Goal: Task Accomplishment & Management: Manage account settings

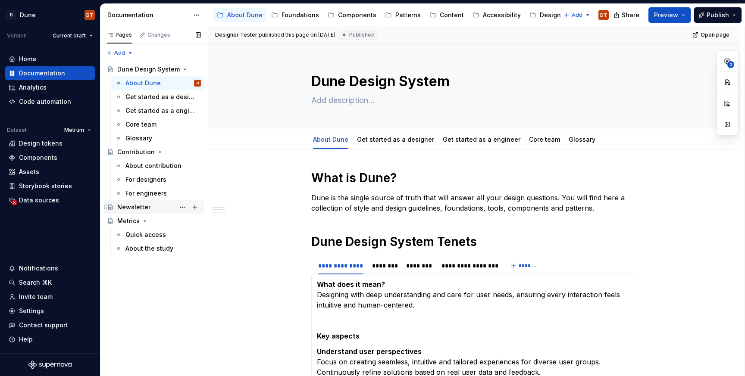
click at [148, 209] on div "Newsletter" at bounding box center [159, 207] width 84 height 12
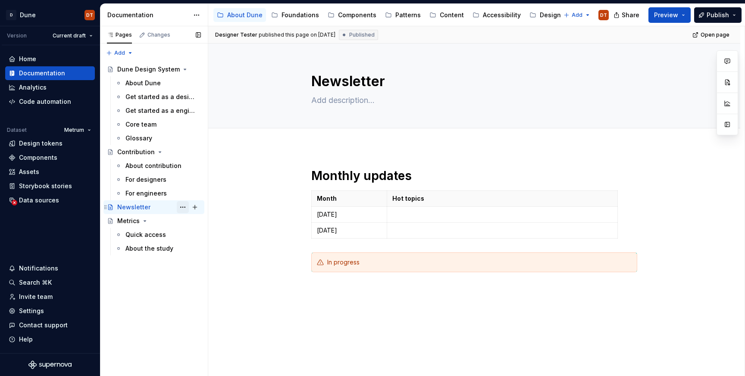
click at [181, 206] on button "Page tree" at bounding box center [183, 207] width 12 height 12
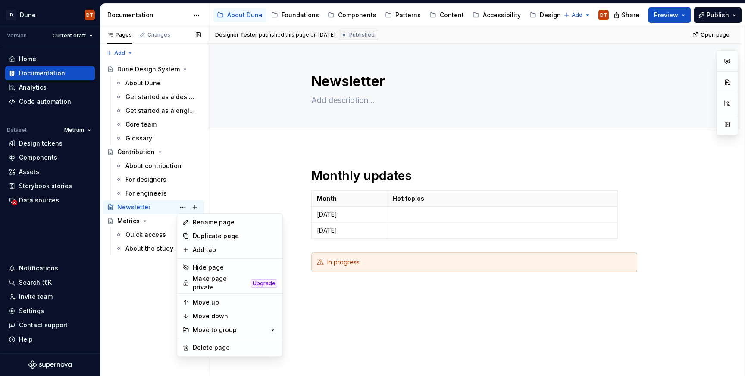
click at [142, 205] on div "Pages Changes Add Accessibility guide for tree Page tree. Navigate the tree wit…" at bounding box center [154, 201] width 108 height 350
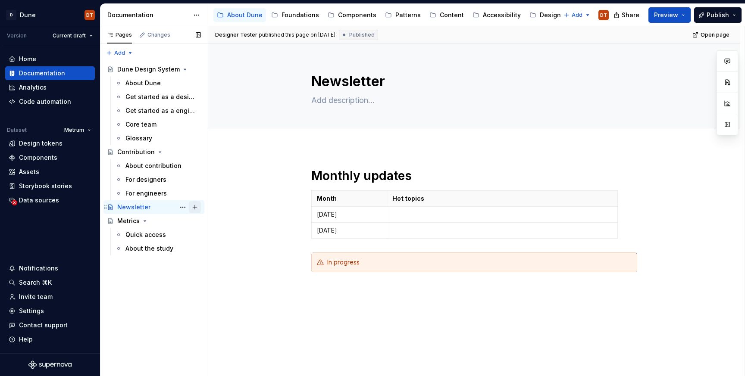
click at [194, 209] on button "Page tree" at bounding box center [195, 207] width 12 height 12
type textarea "*"
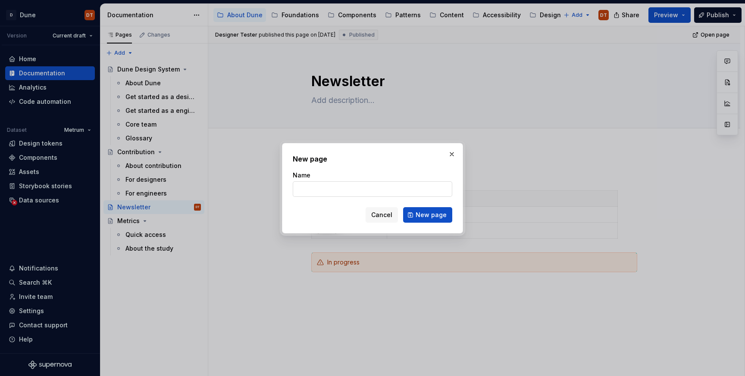
click at [323, 190] on input "Name" at bounding box center [372, 189] width 159 height 16
type input "[DATE]"
click at [428, 216] on span "New page" at bounding box center [431, 215] width 31 height 9
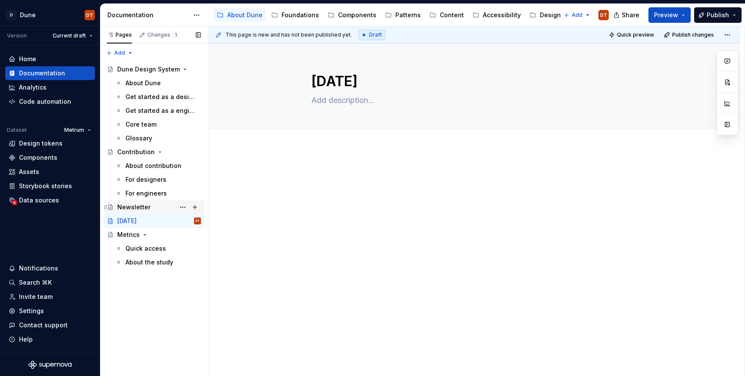
click at [134, 210] on div "Newsletter" at bounding box center [133, 207] width 33 height 9
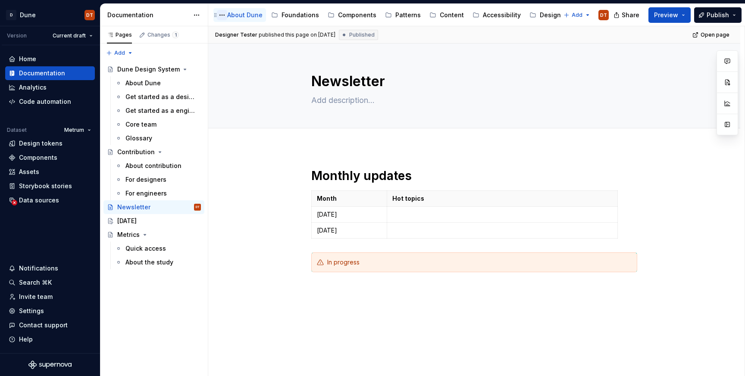
click at [222, 15] on button "Page tree" at bounding box center [222, 15] width 10 height 10
type textarea "*"
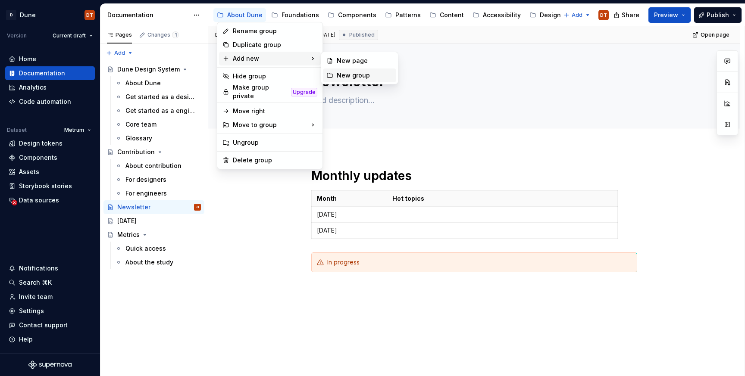
click at [330, 75] on icon at bounding box center [329, 75] width 7 height 7
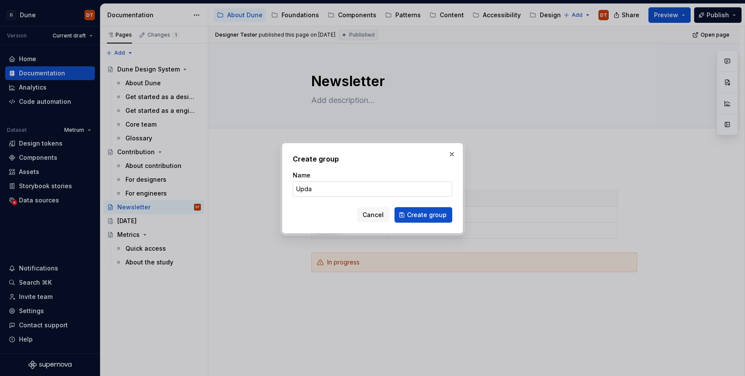
type input "Updates"
click at [425, 216] on span "Create group" at bounding box center [427, 215] width 40 height 9
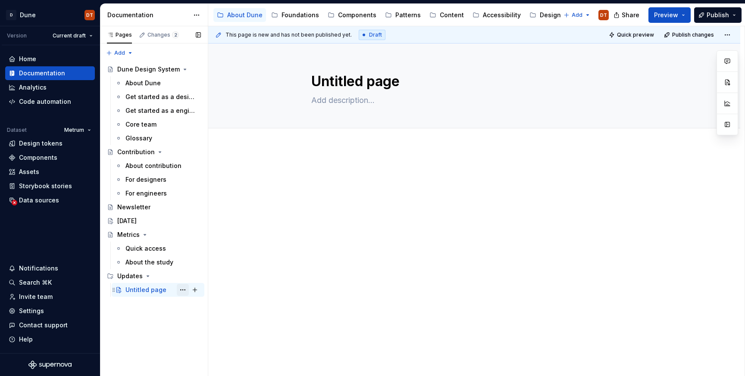
click at [184, 290] on button "Page tree" at bounding box center [183, 290] width 12 height 12
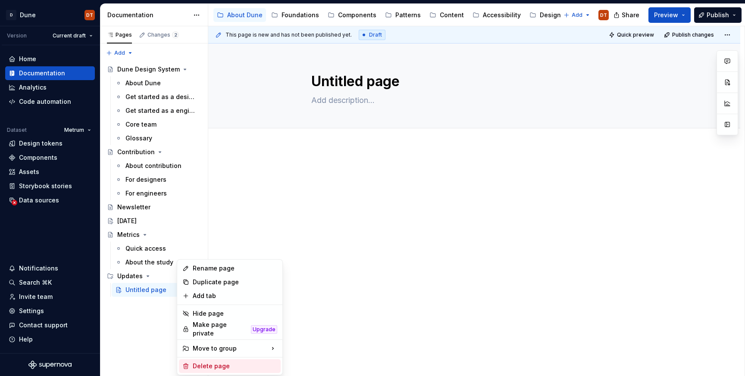
click at [211, 363] on div "Delete page" at bounding box center [235, 366] width 84 height 9
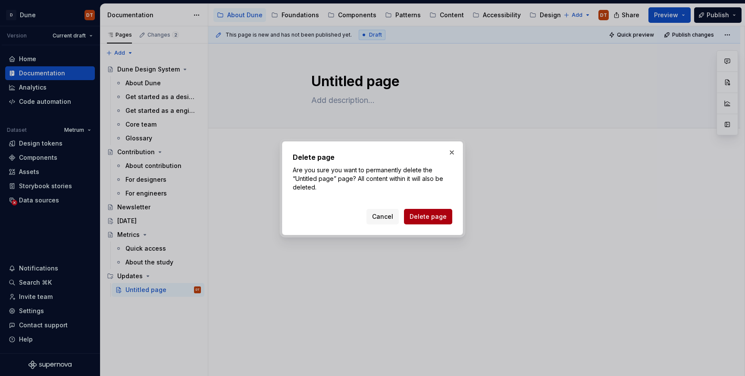
click at [433, 218] on span "Delete page" at bounding box center [428, 217] width 37 height 9
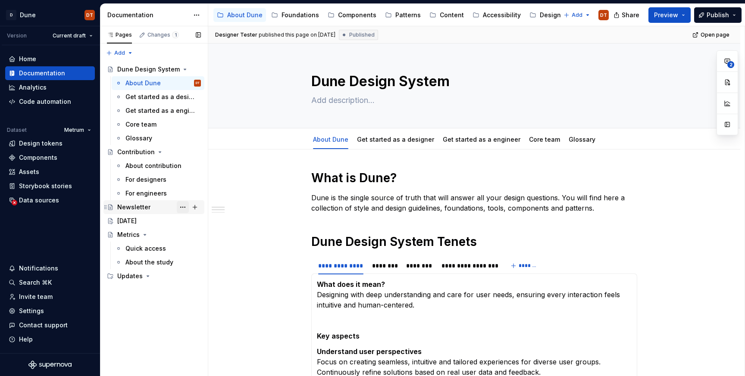
click at [182, 206] on button "Page tree" at bounding box center [183, 207] width 12 height 12
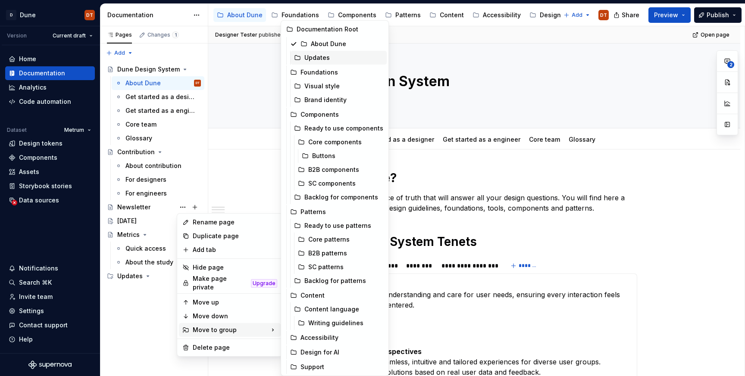
click at [312, 57] on div "Updates" at bounding box center [343, 57] width 79 height 9
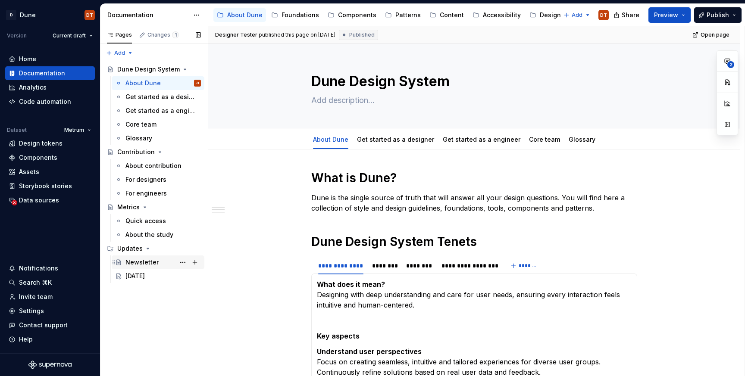
click at [139, 263] on div "Newsletter" at bounding box center [141, 262] width 33 height 9
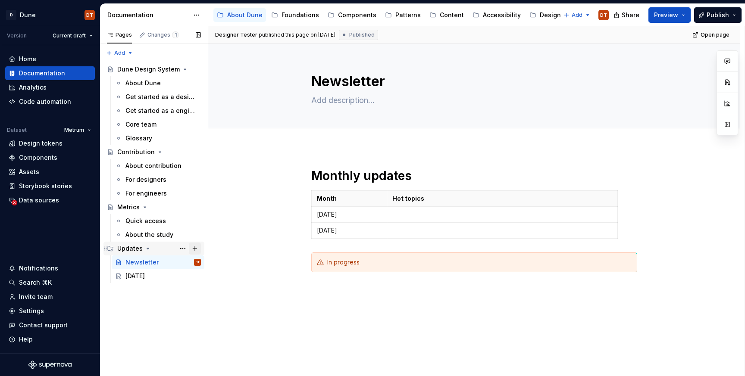
click at [195, 248] on button "Page tree" at bounding box center [195, 249] width 12 height 12
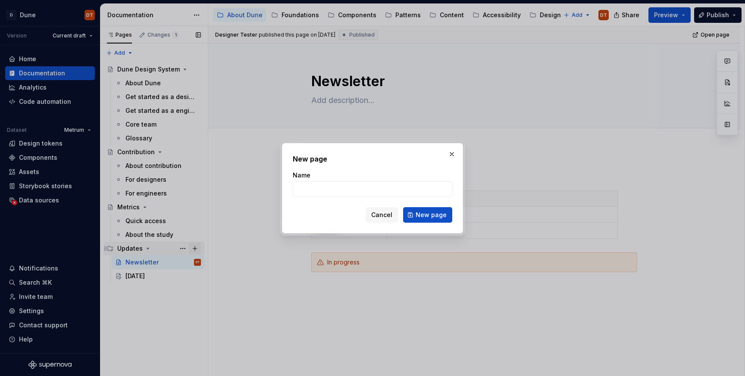
type textarea "*"
type input "[DATE]"
click at [419, 216] on span "New page" at bounding box center [431, 215] width 31 height 9
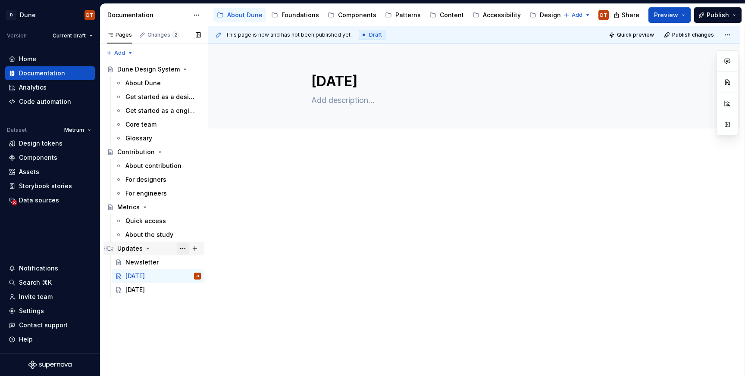
click at [184, 252] on button "Page tree" at bounding box center [183, 249] width 12 height 12
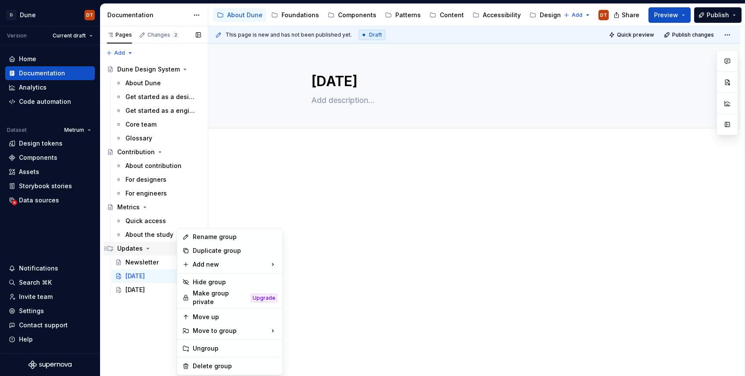
type textarea "*"
click at [301, 267] on div "New page" at bounding box center [325, 267] width 56 height 9
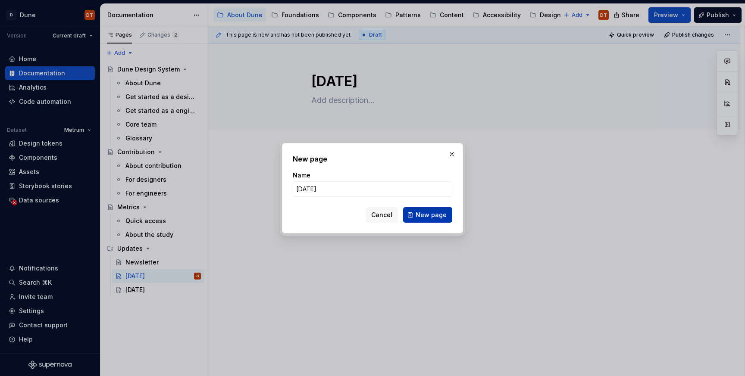
type input "[DATE]"
drag, startPoint x: 420, startPoint y: 218, endPoint x: 408, endPoint y: 221, distance: 12.0
click at [420, 218] on span "New page" at bounding box center [431, 215] width 31 height 9
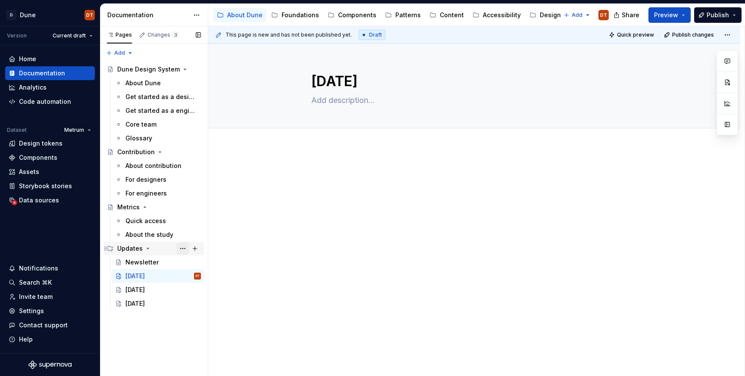
click at [182, 248] on button "Page tree" at bounding box center [183, 249] width 12 height 12
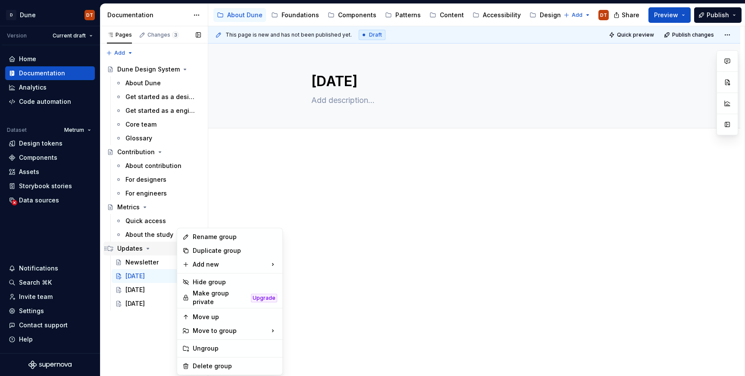
type textarea "*"
click at [311, 281] on div "New group" at bounding box center [325, 281] width 56 height 9
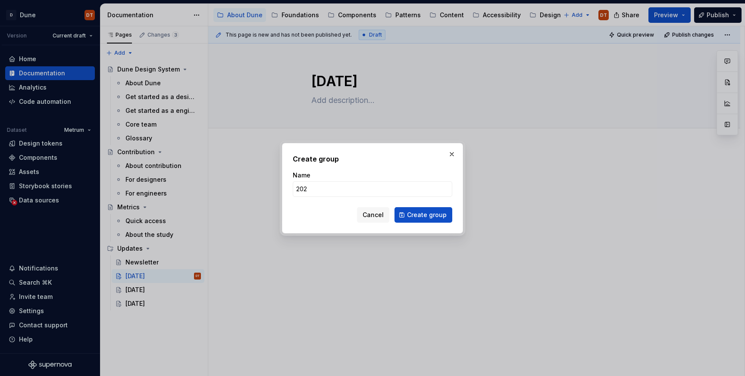
type input "2025"
type textarea "*"
type input "2025"
click at [425, 215] on span "Create group" at bounding box center [427, 215] width 40 height 9
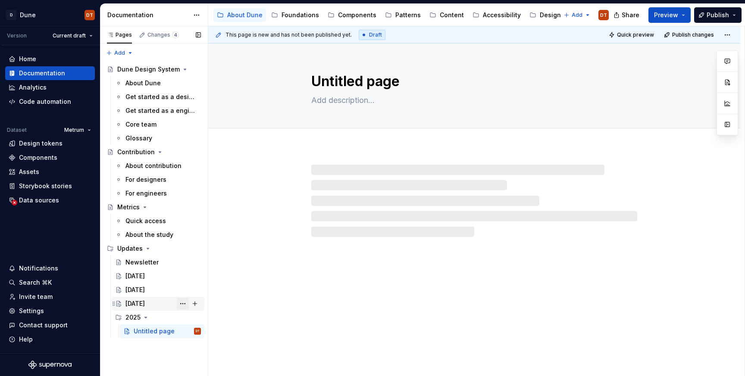
click at [183, 306] on button "Page tree" at bounding box center [183, 304] width 12 height 12
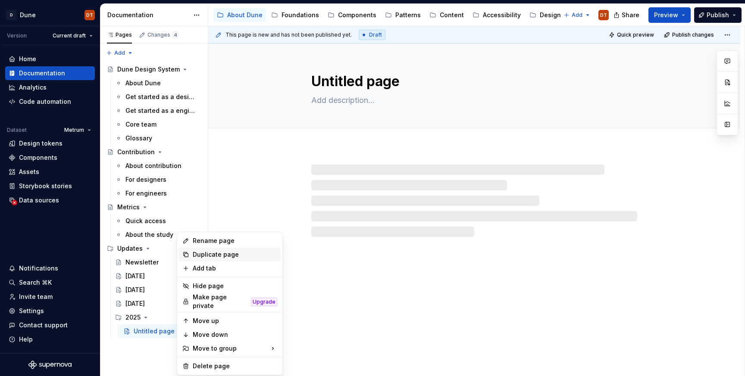
type textarea "*"
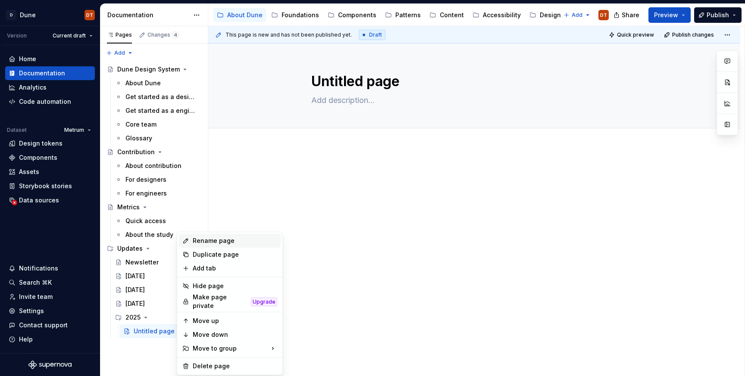
click at [211, 242] on div "Rename page" at bounding box center [235, 241] width 84 height 9
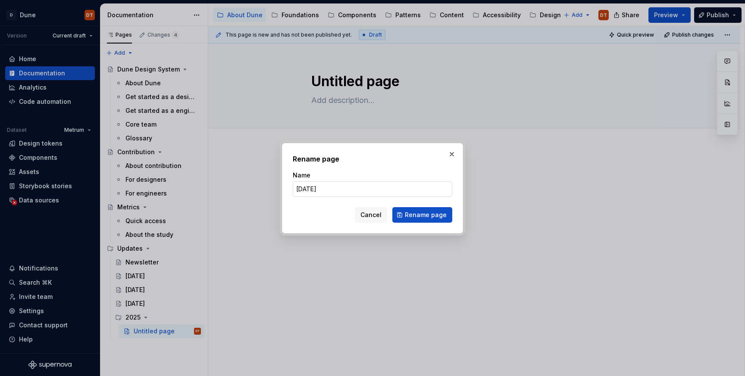
click at [321, 191] on input "[DATE]" at bounding box center [372, 189] width 159 height 16
drag, startPoint x: 314, startPoint y: 190, endPoint x: 294, endPoint y: 189, distance: 20.3
click at [294, 189] on input "[DATE]" at bounding box center [372, 189] width 159 height 16
click at [341, 188] on input "September" at bounding box center [372, 189] width 159 height 16
type input "[DATE]"
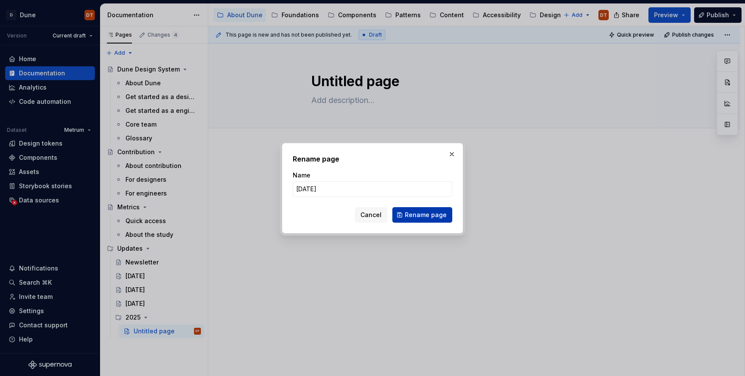
click at [426, 214] on span "Rename page" at bounding box center [426, 215] width 42 height 9
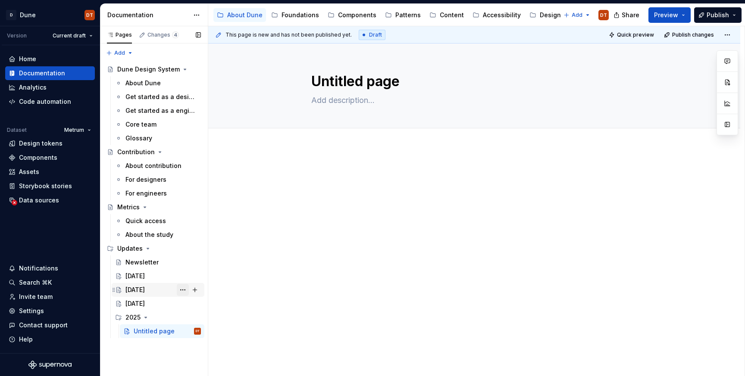
click at [184, 291] on button "Page tree" at bounding box center [183, 290] width 12 height 12
type textarea "*"
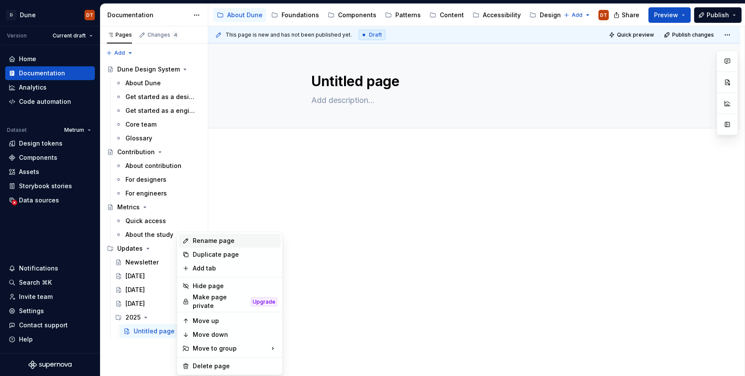
click at [219, 242] on div "Rename page" at bounding box center [235, 241] width 84 height 9
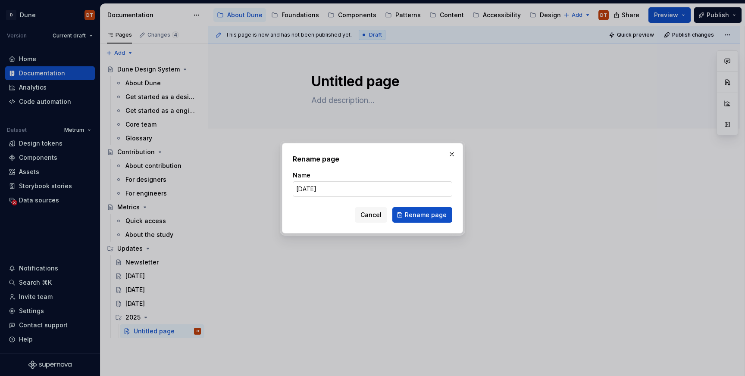
drag, startPoint x: 313, startPoint y: 188, endPoint x: 294, endPoint y: 188, distance: 19.0
click at [294, 188] on input "[DATE]" at bounding box center [372, 189] width 159 height 16
click at [329, 190] on input "November" at bounding box center [372, 189] width 159 height 16
type input "[DATE]"
drag, startPoint x: 429, startPoint y: 210, endPoint x: 417, endPoint y: 214, distance: 12.3
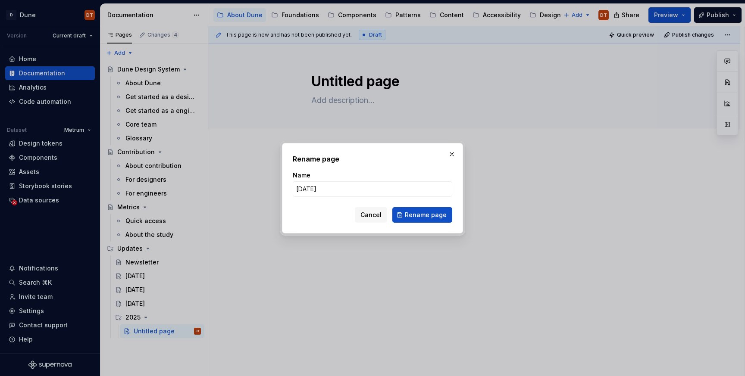
click at [429, 211] on span "Rename page" at bounding box center [426, 215] width 42 height 9
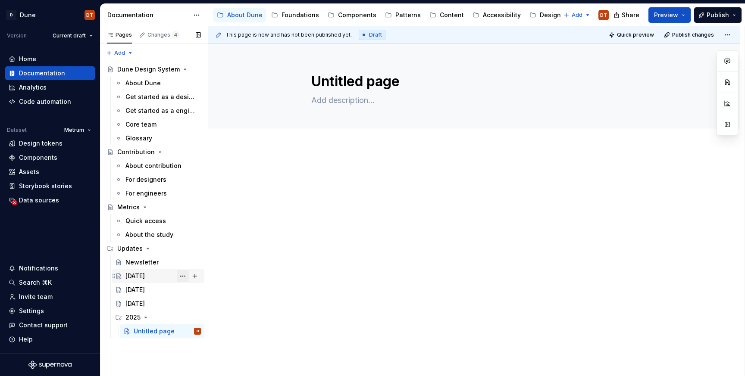
click at [181, 275] on button "Page tree" at bounding box center [183, 276] width 12 height 12
type textarea "*"
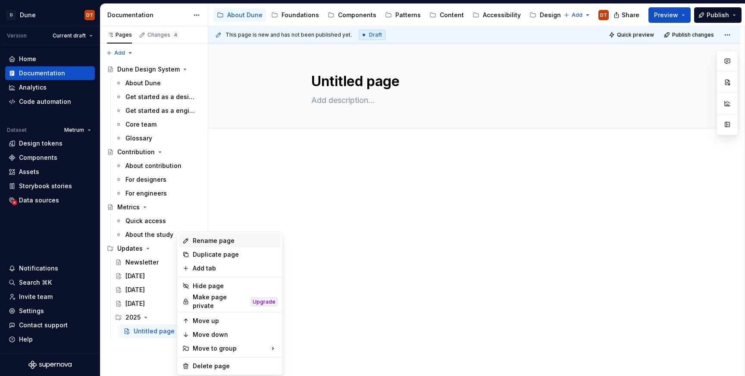
click at [234, 241] on div "Rename page" at bounding box center [235, 241] width 84 height 9
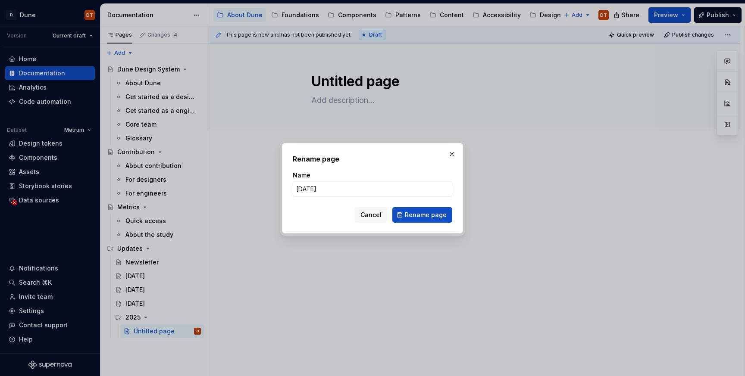
drag, startPoint x: 313, startPoint y: 189, endPoint x: 285, endPoint y: 188, distance: 28.5
click at [285, 188] on div "Rename page Name [DATE] Cancel Rename page" at bounding box center [372, 188] width 181 height 91
type input "[DATE]"
click at [415, 214] on span "Rename page" at bounding box center [426, 215] width 42 height 9
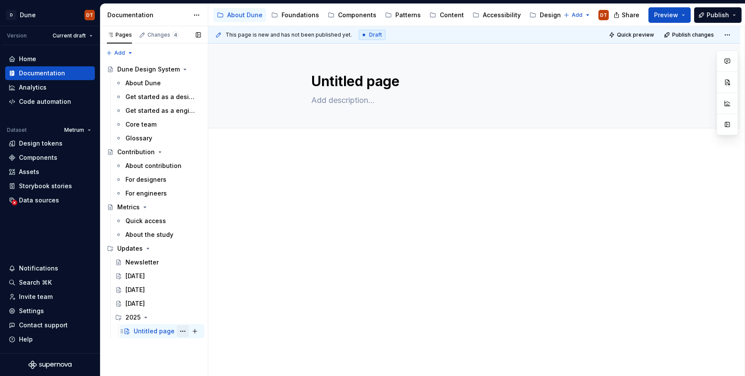
click at [185, 332] on button "Page tree" at bounding box center [183, 331] width 12 height 12
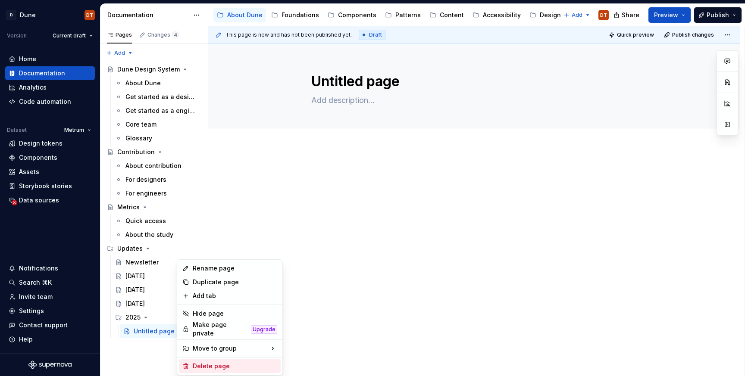
click at [209, 362] on div "Delete page" at bounding box center [235, 366] width 84 height 9
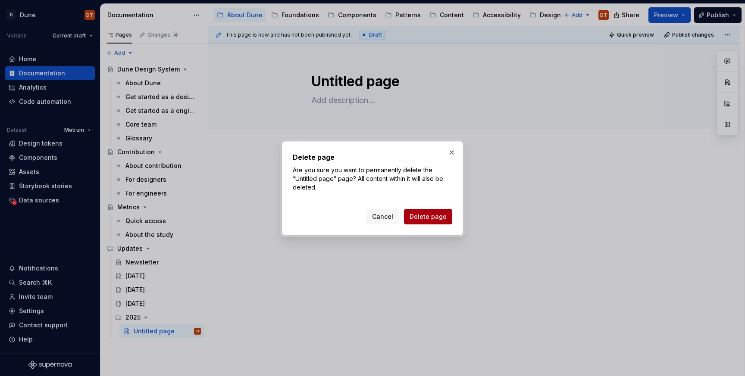
click at [418, 216] on span "Delete page" at bounding box center [428, 217] width 37 height 9
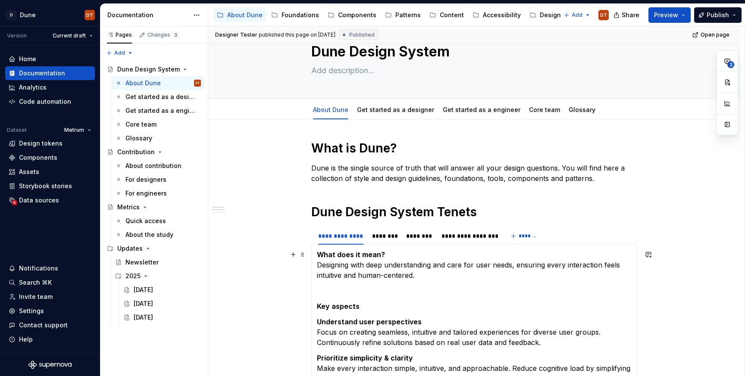
scroll to position [31, 0]
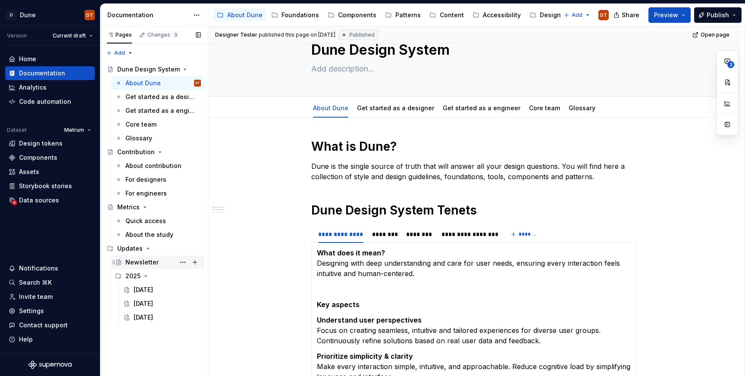
click at [138, 259] on div "Newsletter" at bounding box center [141, 262] width 33 height 9
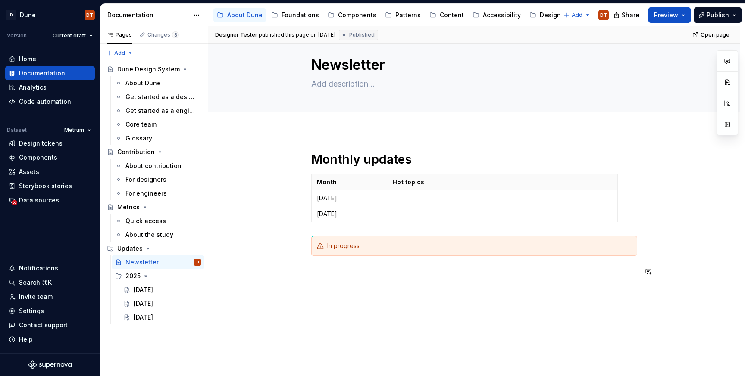
scroll to position [6, 0]
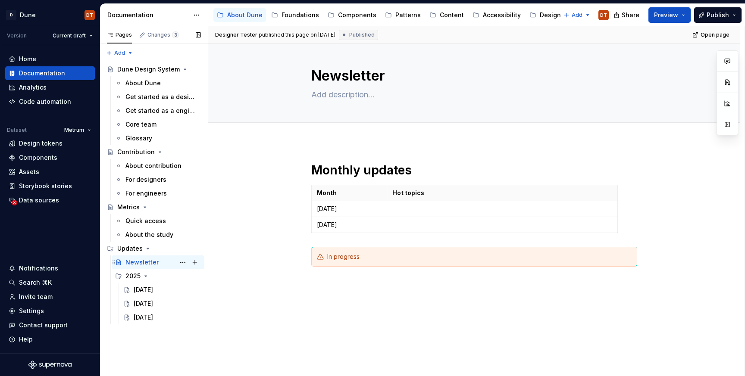
click at [203, 263] on div "Newsletter DT" at bounding box center [158, 263] width 93 height 14
click at [195, 275] on button "Page tree" at bounding box center [195, 276] width 12 height 12
type textarea "*"
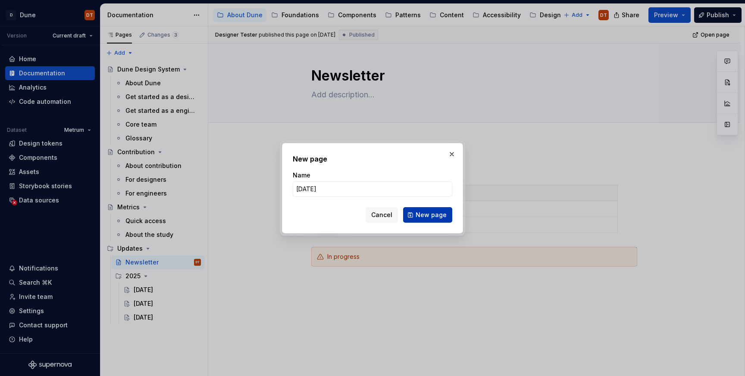
type input "[DATE]"
click at [432, 216] on span "New page" at bounding box center [431, 215] width 31 height 9
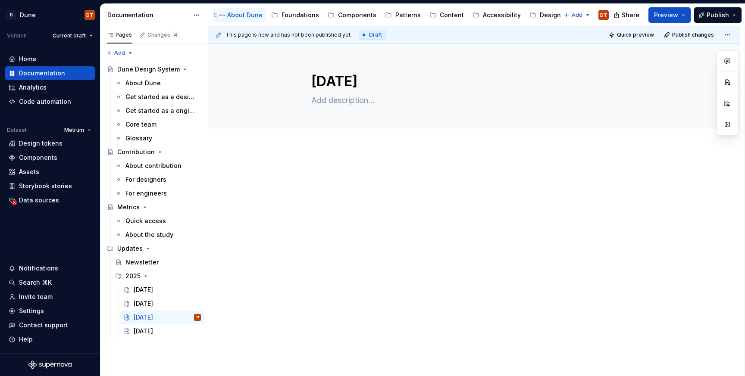
click at [242, 16] on div "About Dune" at bounding box center [244, 15] width 35 height 9
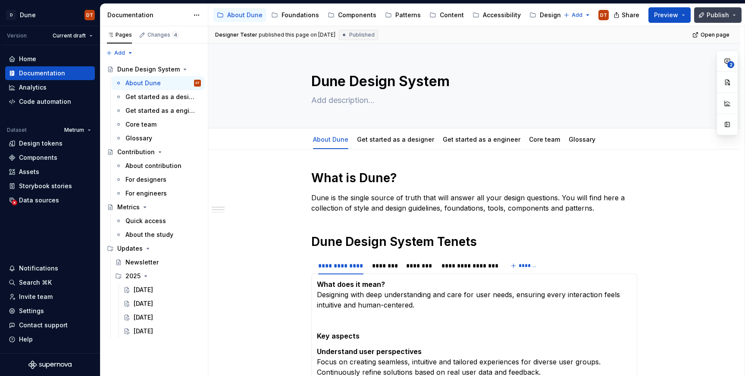
click at [716, 16] on span "Publish" at bounding box center [718, 15] width 22 height 9
click at [183, 331] on button "Page tree" at bounding box center [183, 331] width 12 height 12
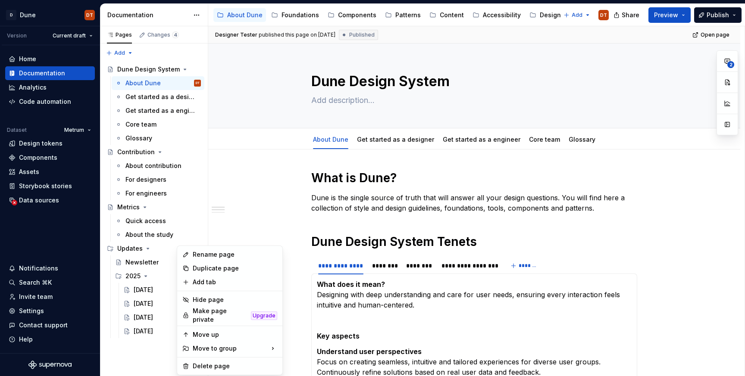
type textarea "*"
click at [207, 256] on div "Rename page" at bounding box center [235, 254] width 84 height 9
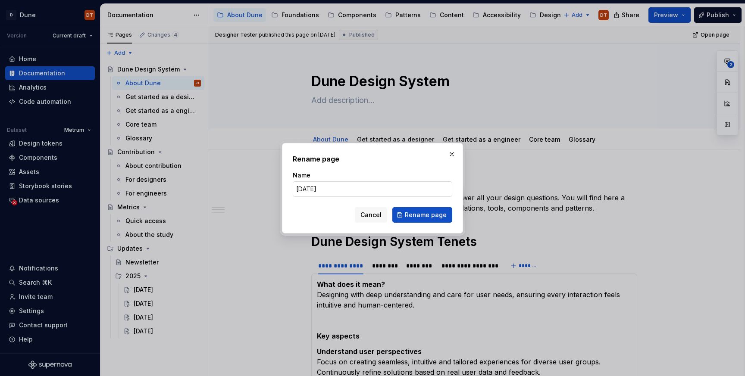
click at [327, 188] on input "[DATE]" at bounding box center [372, 189] width 159 height 16
drag, startPoint x: 328, startPoint y: 189, endPoint x: 292, endPoint y: 189, distance: 36.2
click at [292, 189] on div "Rename page Name [DATE] Cancel Rename page" at bounding box center [372, 188] width 181 height 91
type input "[DATE]"
click at [420, 215] on span "Rename page" at bounding box center [426, 215] width 42 height 9
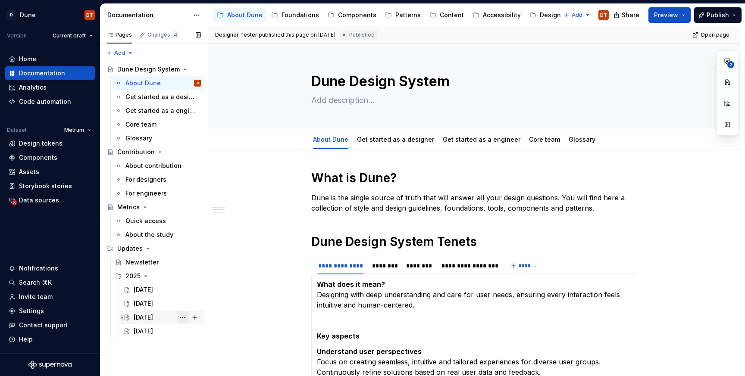
click at [185, 318] on button "Page tree" at bounding box center [183, 318] width 12 height 12
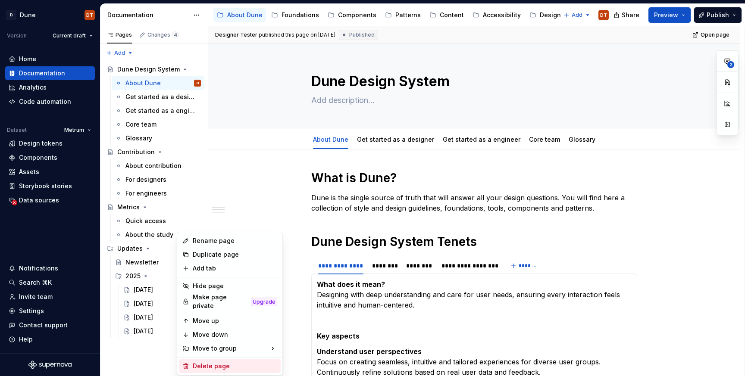
click at [211, 366] on div "Delete page" at bounding box center [235, 366] width 84 height 9
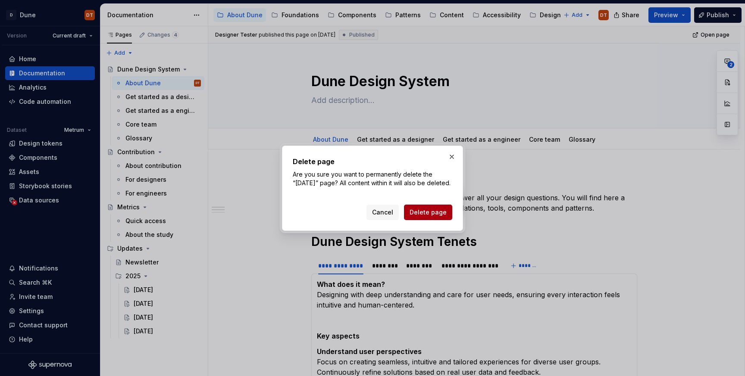
click at [419, 216] on span "Delete page" at bounding box center [428, 212] width 37 height 9
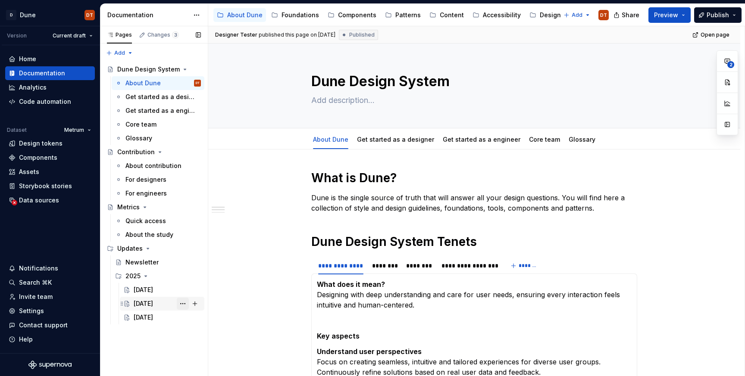
click at [186, 303] on button "Page tree" at bounding box center [183, 304] width 12 height 12
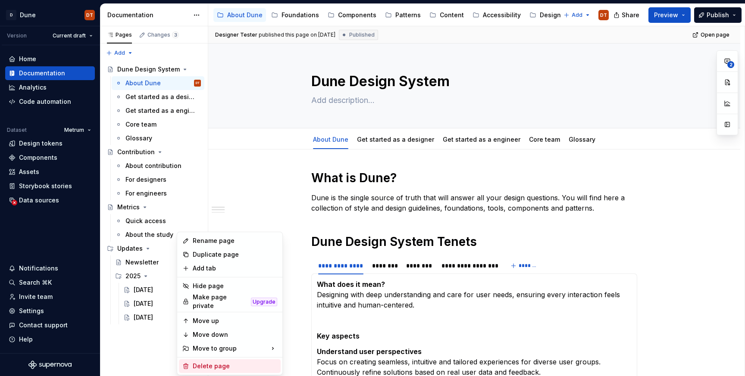
click at [212, 363] on div "Delete page" at bounding box center [235, 366] width 84 height 9
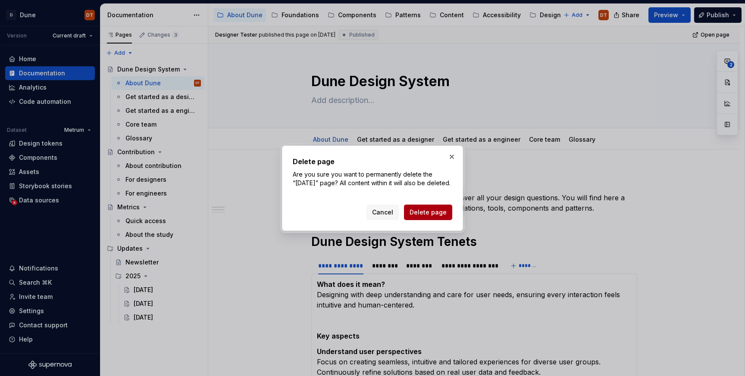
click at [422, 215] on span "Delete page" at bounding box center [428, 212] width 37 height 9
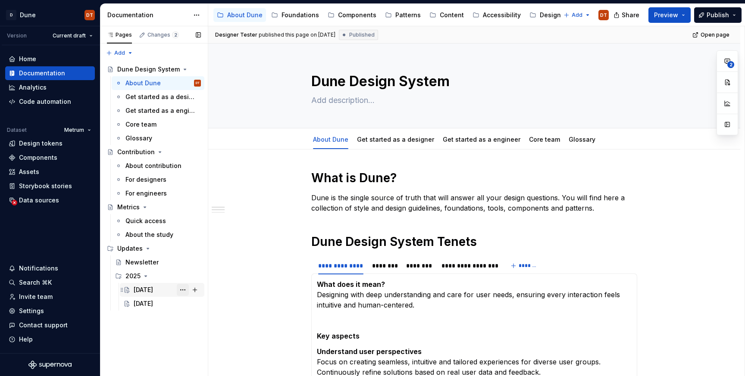
click at [184, 290] on button "Page tree" at bounding box center [183, 290] width 12 height 12
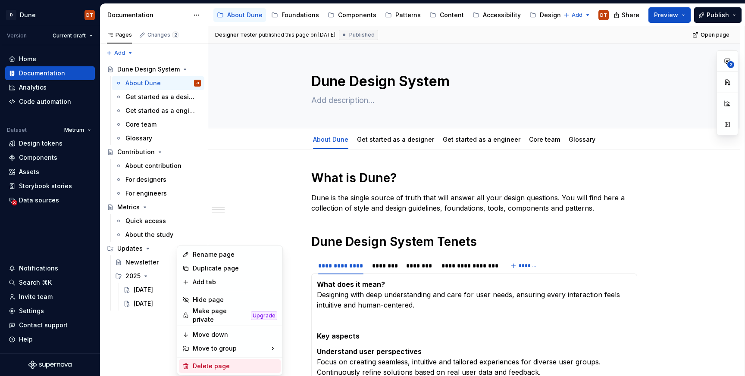
click at [221, 362] on div "Delete page" at bounding box center [235, 366] width 84 height 9
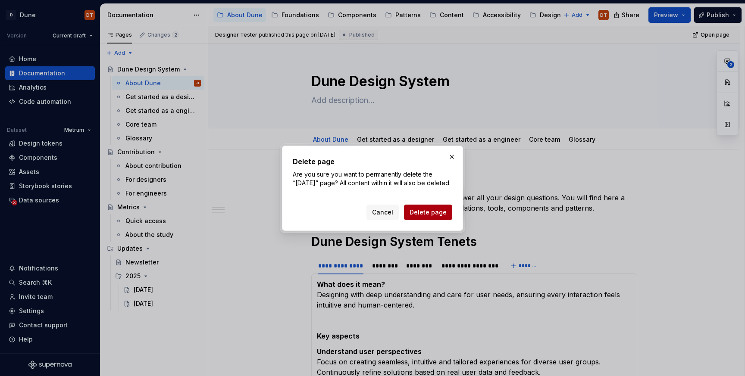
click at [423, 217] on span "Delete page" at bounding box center [428, 212] width 37 height 9
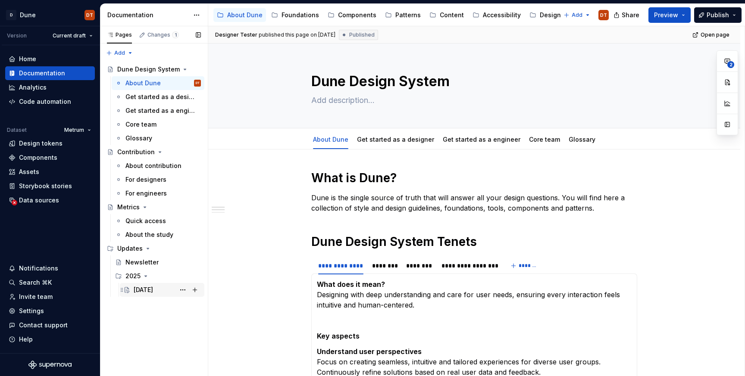
click at [145, 287] on div "[DATE]" at bounding box center [143, 290] width 19 height 9
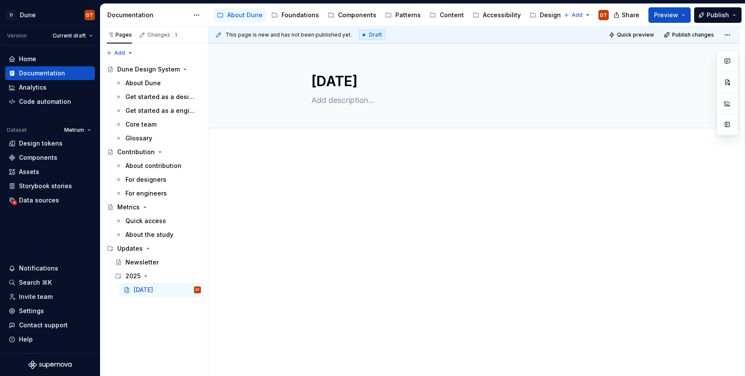
click at [317, 150] on div at bounding box center [474, 235] width 532 height 177
click at [373, 172] on h5 "Dune inspires" at bounding box center [474, 172] width 326 height 9
drag, startPoint x: 370, startPoint y: 172, endPoint x: 342, endPoint y: 175, distance: 28.2
click at [364, 173] on h5 "Dune inspires" at bounding box center [474, 172] width 326 height 9
click at [304, 172] on span at bounding box center [302, 172] width 7 height 12
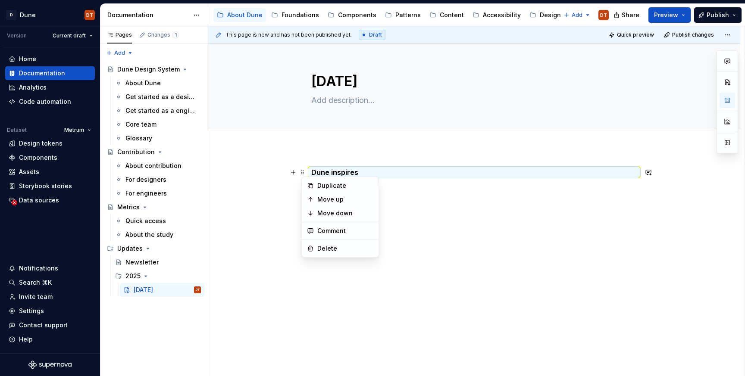
click at [363, 172] on h5 "Dune inspires" at bounding box center [474, 172] width 326 height 9
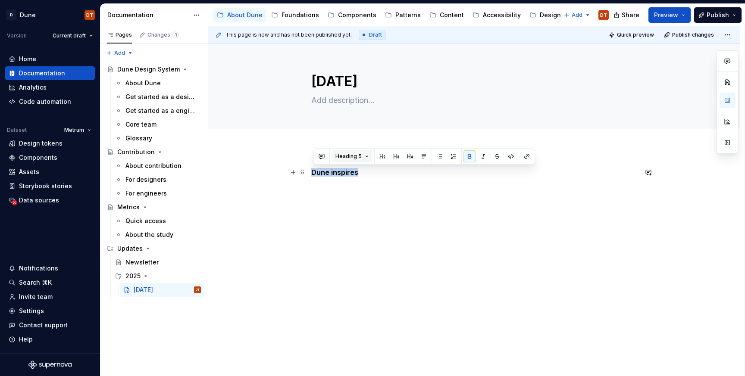
drag, startPoint x: 369, startPoint y: 172, endPoint x: 349, endPoint y: 159, distance: 23.9
click at [310, 172] on div "Dune inspires" at bounding box center [474, 235] width 532 height 177
click at [367, 154] on button "Heading 5" at bounding box center [351, 156] width 41 height 12
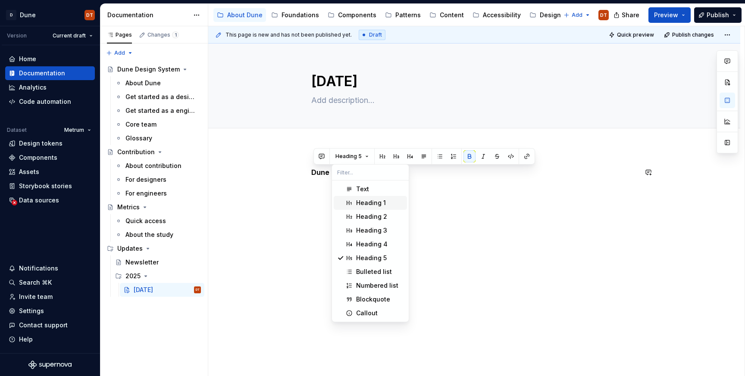
click at [361, 201] on div "Heading 1" at bounding box center [371, 203] width 30 height 9
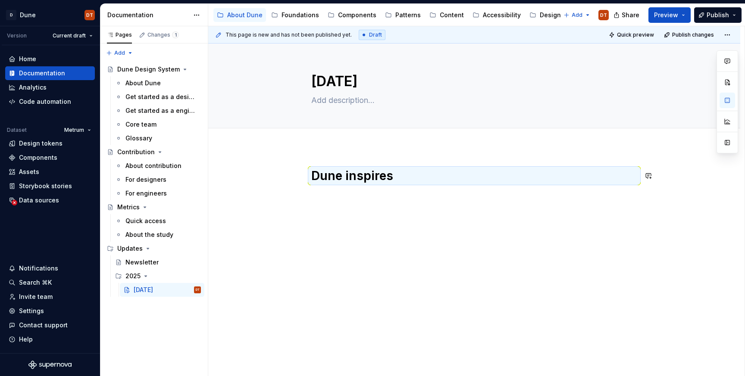
drag, startPoint x: 360, startPoint y: 203, endPoint x: 329, endPoint y: 194, distance: 31.9
click at [360, 203] on div "Dune inspires" at bounding box center [474, 189] width 326 height 43
click at [303, 177] on span at bounding box center [302, 176] width 7 height 12
click at [344, 190] on div "Duplicate" at bounding box center [345, 189] width 56 height 9
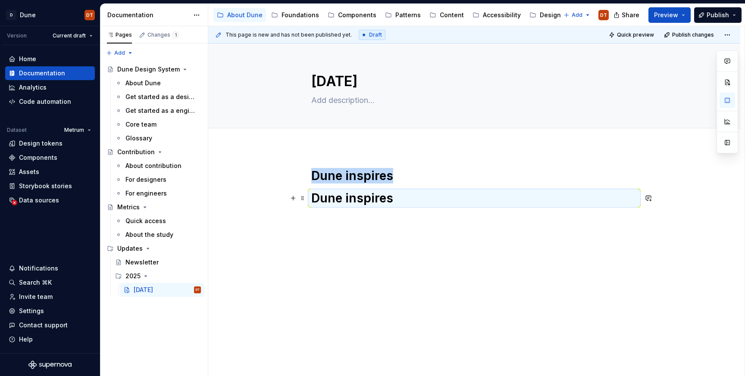
click at [386, 198] on strong "Dune inspires" at bounding box center [352, 198] width 82 height 15
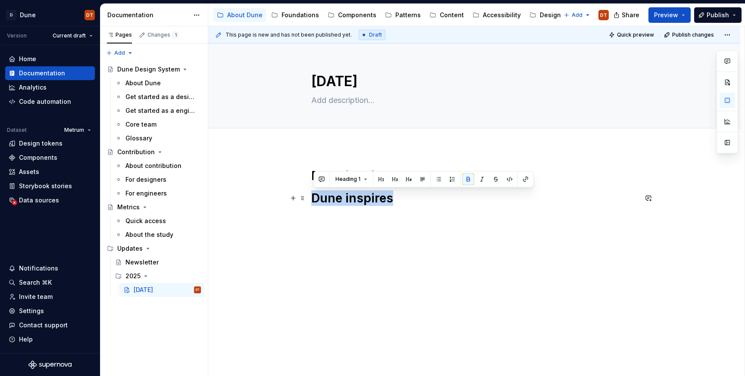
drag, startPoint x: 398, startPoint y: 198, endPoint x: 310, endPoint y: 198, distance: 87.5
click at [310, 198] on div "Dune inspires Dune inspires" at bounding box center [474, 238] width 532 height 182
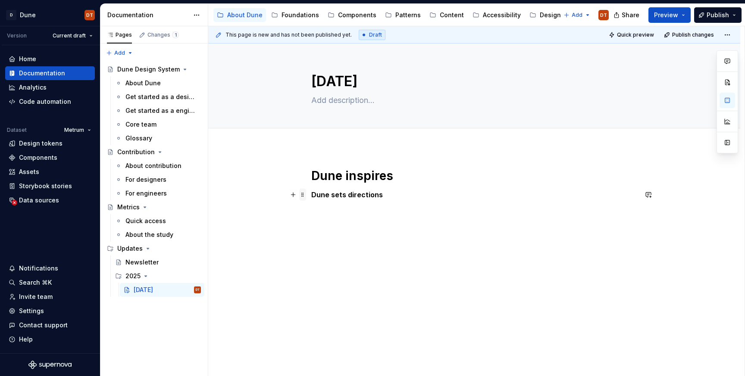
type textarea "*"
click at [305, 194] on span at bounding box center [302, 195] width 7 height 12
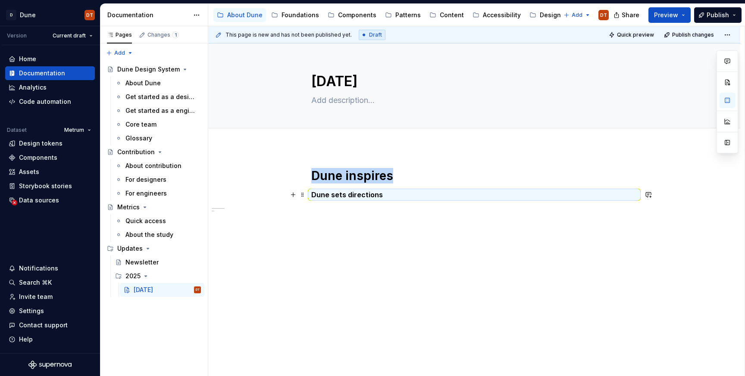
drag, startPoint x: 440, startPoint y: 227, endPoint x: 370, endPoint y: 203, distance: 74.4
click at [440, 227] on div "Dune inspires Dune sets directions" at bounding box center [474, 235] width 532 height 177
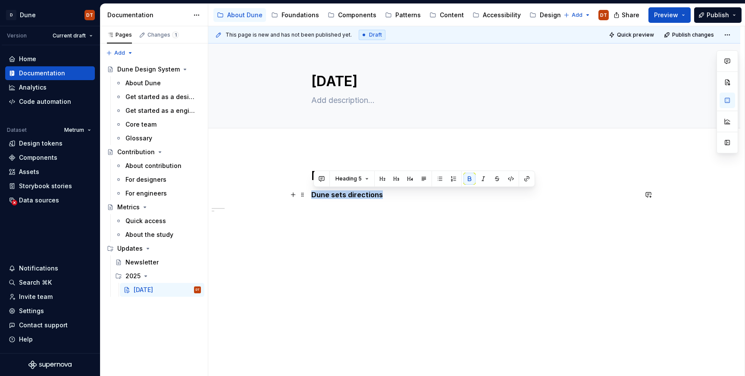
drag, startPoint x: 385, startPoint y: 195, endPoint x: 309, endPoint y: 196, distance: 75.9
click at [309, 196] on div "Dune inspires Dune sets directions" at bounding box center [474, 243] width 532 height 192
click at [363, 179] on button "Heading 5" at bounding box center [351, 179] width 41 height 12
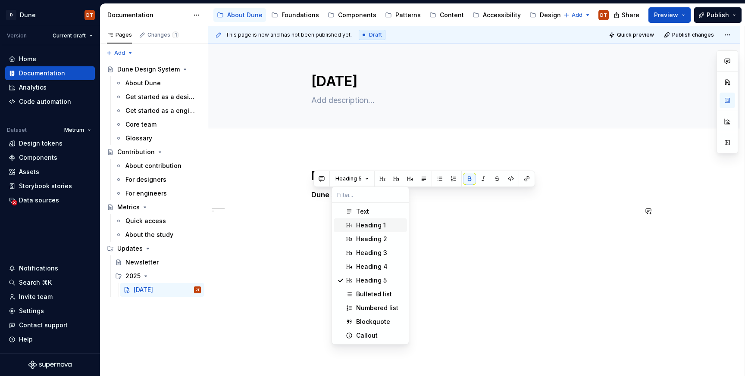
drag, startPoint x: 366, startPoint y: 223, endPoint x: 403, endPoint y: 216, distance: 37.7
click at [366, 223] on div "Heading 1" at bounding box center [371, 225] width 30 height 9
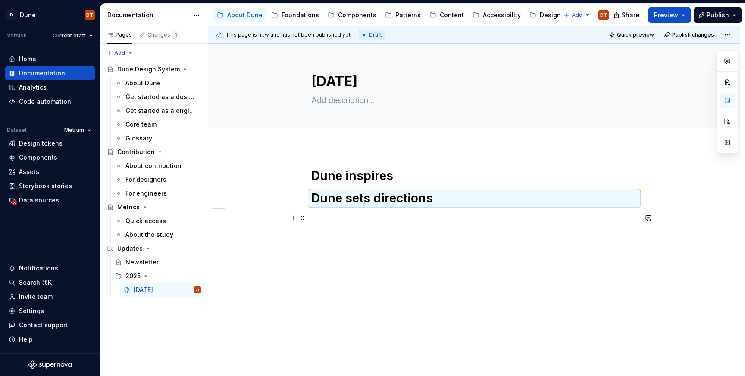
click at [403, 222] on p at bounding box center [474, 218] width 326 height 10
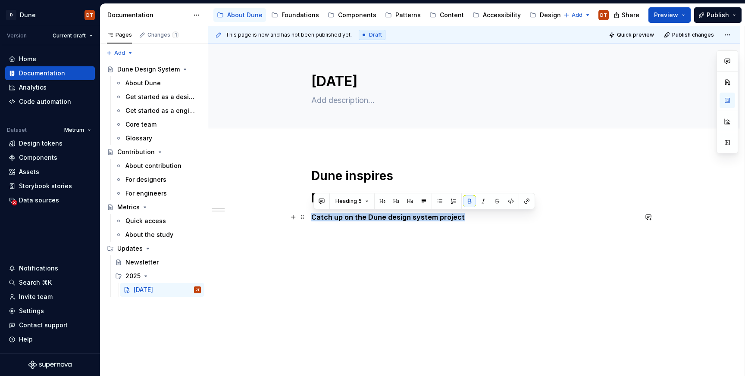
drag, startPoint x: 465, startPoint y: 218, endPoint x: 309, endPoint y: 214, distance: 156.1
click at [309, 214] on div "Dune inspires Dune sets directions Catch up on the Dune design system project" at bounding box center [474, 245] width 532 height 197
click at [354, 201] on span "Heading 5" at bounding box center [348, 201] width 26 height 7
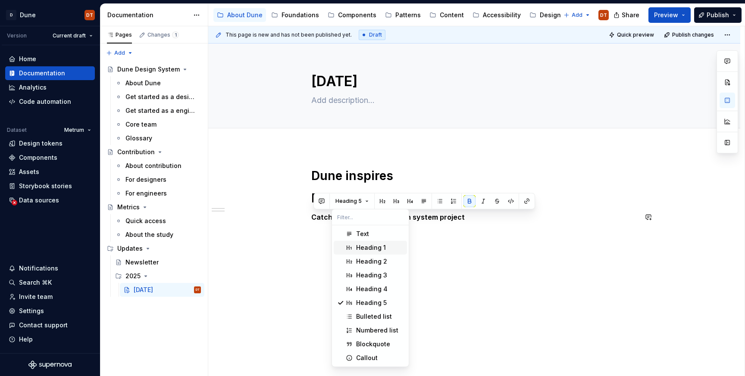
click at [366, 247] on div "Heading 1" at bounding box center [371, 248] width 30 height 9
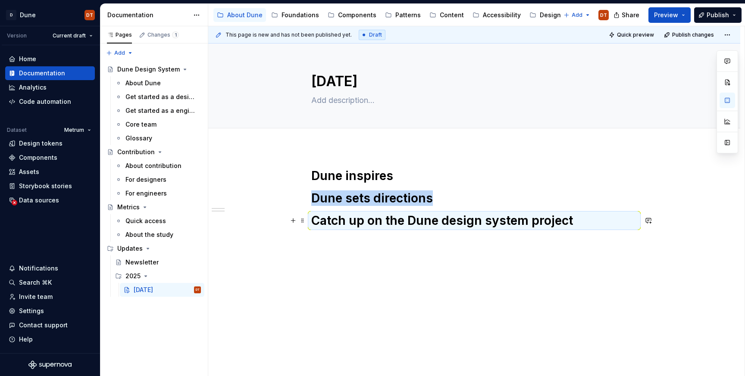
click at [584, 224] on h1 "Catch up on the Dune design system project" at bounding box center [474, 221] width 326 height 16
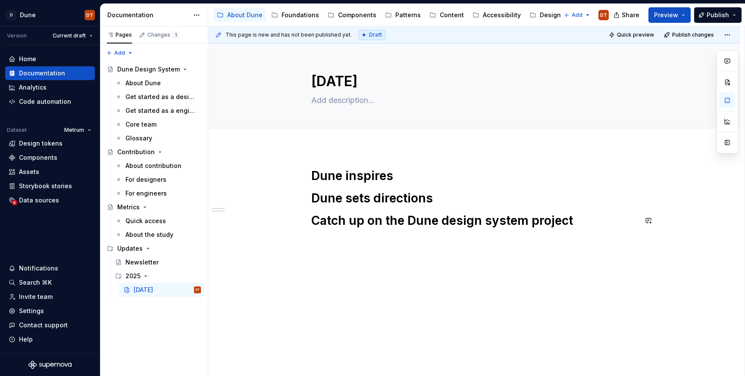
click at [496, 263] on div "Dune inspires Dune sets directions Catch up on the Dune design system project" at bounding box center [474, 249] width 532 height 204
click at [314, 172] on strong "Dune inspires" at bounding box center [352, 176] width 82 height 15
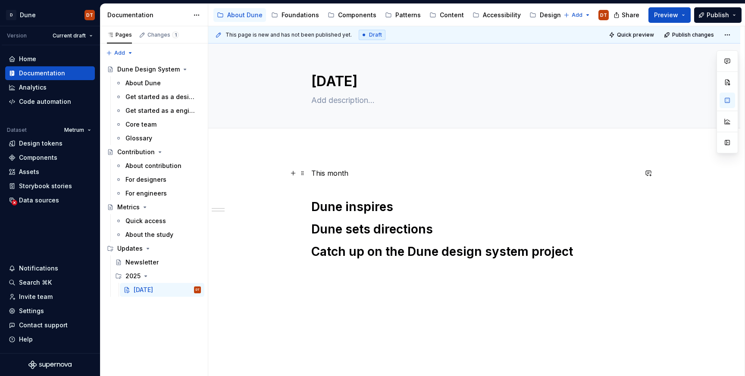
click at [332, 175] on p "This month" at bounding box center [474, 173] width 326 height 10
click at [339, 174] on p "This month" at bounding box center [474, 173] width 326 height 10
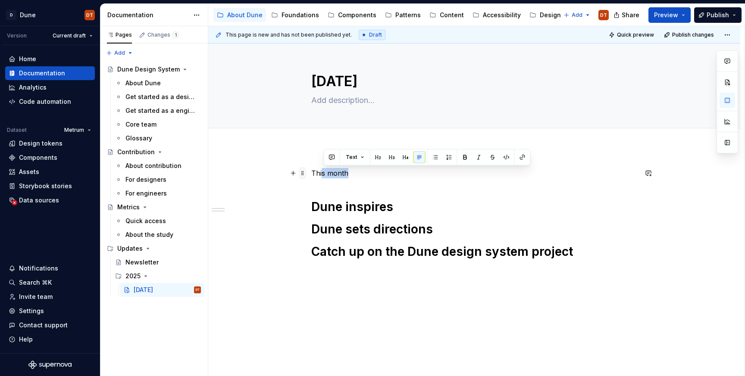
drag, startPoint x: 351, startPoint y: 172, endPoint x: 304, endPoint y: 172, distance: 47.4
click at [311, 172] on div "This month Dune inspires Dune sets directions Catch up on the Dune design syste…" at bounding box center [474, 227] width 326 height 119
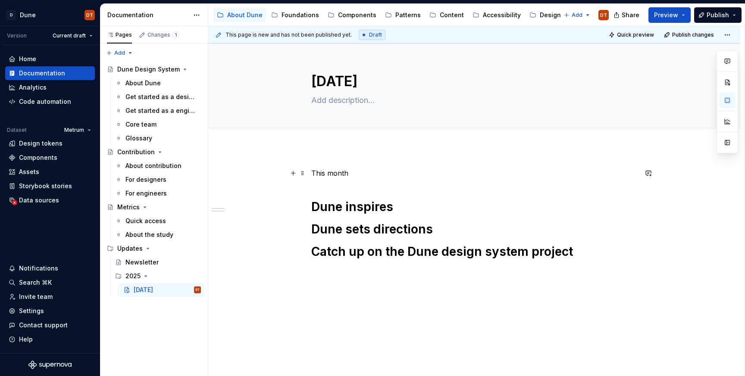
drag, startPoint x: 336, startPoint y: 173, endPoint x: 344, endPoint y: 172, distance: 7.8
click at [336, 173] on p "This month" at bounding box center [474, 173] width 326 height 10
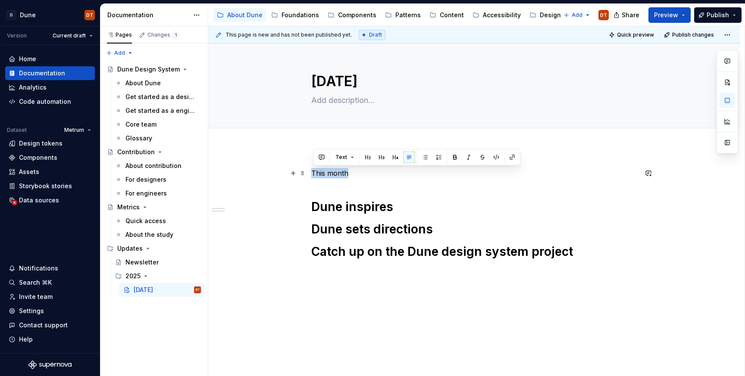
drag, startPoint x: 353, startPoint y: 172, endPoint x: 444, endPoint y: 167, distance: 90.7
click at [309, 170] on div "This month Dune inspires Dune sets directions Catch up on the Dune design syste…" at bounding box center [474, 273] width 532 height 253
drag, startPoint x: 350, startPoint y: 173, endPoint x: 310, endPoint y: 174, distance: 40.1
click at [310, 174] on div "This month Dune inspires Dune sets directions Catch up on the Dune design syste…" at bounding box center [474, 273] width 532 height 253
drag, startPoint x: 346, startPoint y: 173, endPoint x: 341, endPoint y: 163, distance: 11.8
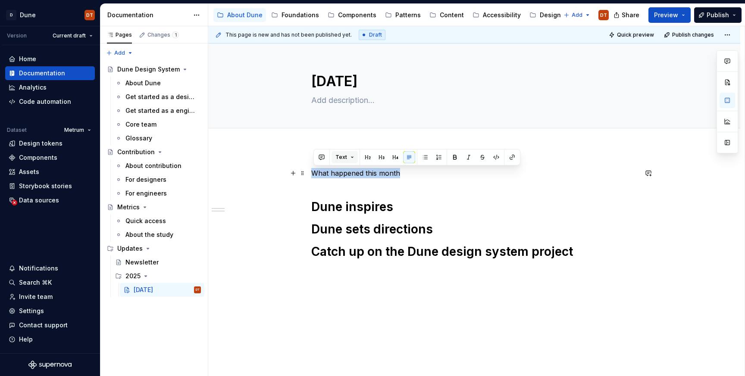
click at [311, 174] on div "What happened this month Dune inspires Dune sets directions Catch up on the Dun…" at bounding box center [474, 273] width 532 height 253
click at [344, 158] on span "Text" at bounding box center [341, 157] width 12 height 7
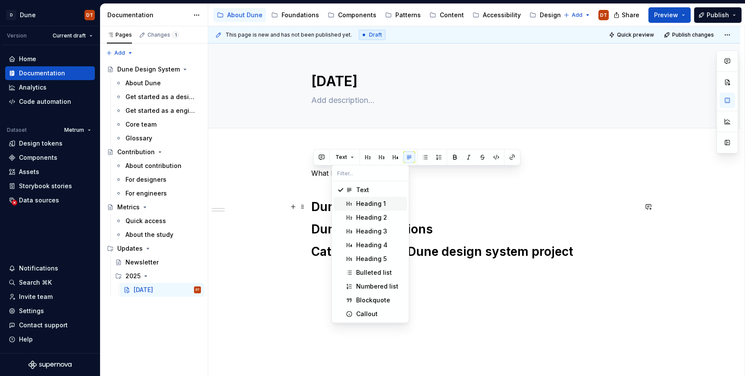
click at [368, 203] on div "Heading 1" at bounding box center [371, 204] width 30 height 9
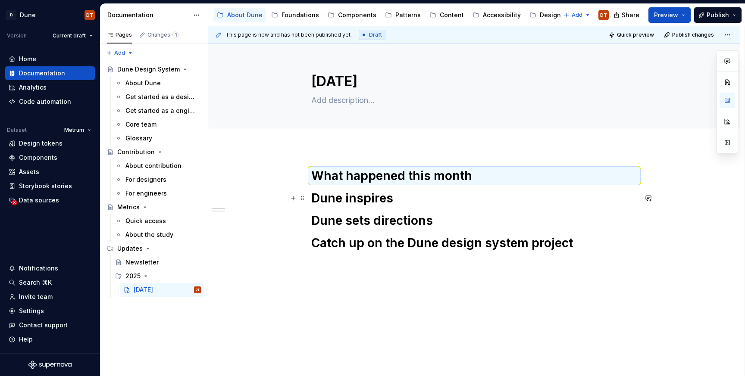
click at [365, 200] on strong "Dune inspires" at bounding box center [352, 198] width 82 height 15
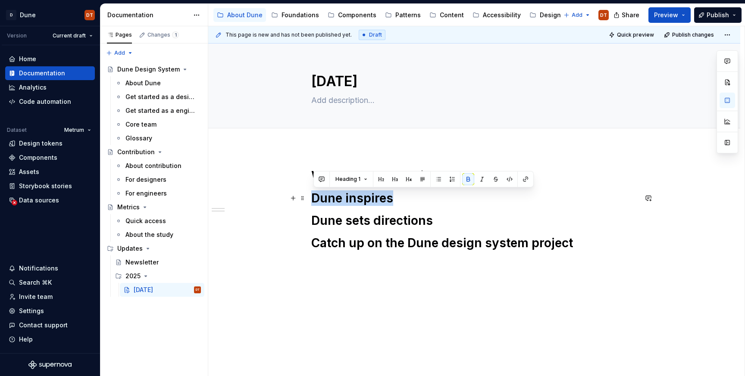
drag, startPoint x: 397, startPoint y: 198, endPoint x: 310, endPoint y: 201, distance: 87.1
click at [310, 201] on div "What happened this month Dune inspires Dune sets directions Catch up on the Dun…" at bounding box center [474, 269] width 532 height 244
click at [366, 178] on button "Heading 1" at bounding box center [351, 179] width 40 height 12
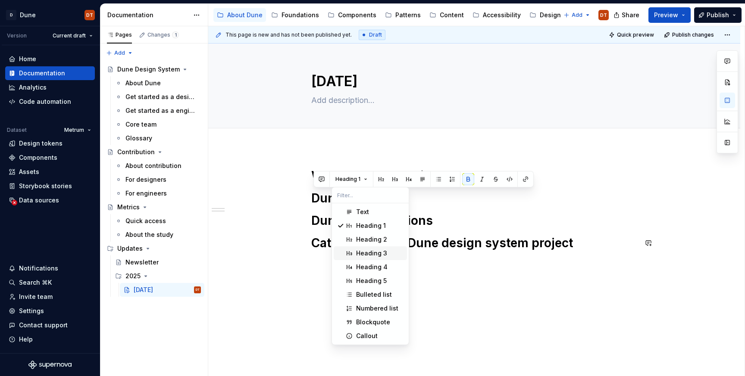
click at [376, 252] on div "Heading 3" at bounding box center [371, 253] width 31 height 9
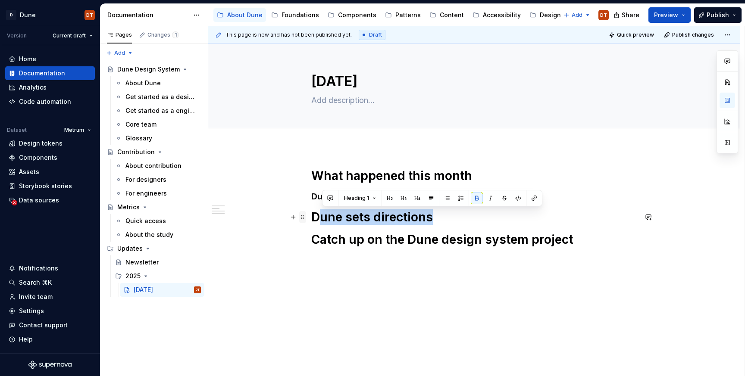
drag, startPoint x: 443, startPoint y: 217, endPoint x: 301, endPoint y: 215, distance: 141.8
click at [311, 215] on div "What happened this month Dune inspires Dune sets directions Catch up on the Dun…" at bounding box center [474, 221] width 326 height 107
click at [344, 216] on strong "Dune sets directions" at bounding box center [372, 217] width 122 height 15
drag, startPoint x: 432, startPoint y: 214, endPoint x: 347, endPoint y: 203, distance: 86.0
click at [311, 216] on div "What happened this month Dune inspires Dune sets directions Catch up on the Dun…" at bounding box center [474, 267] width 532 height 241
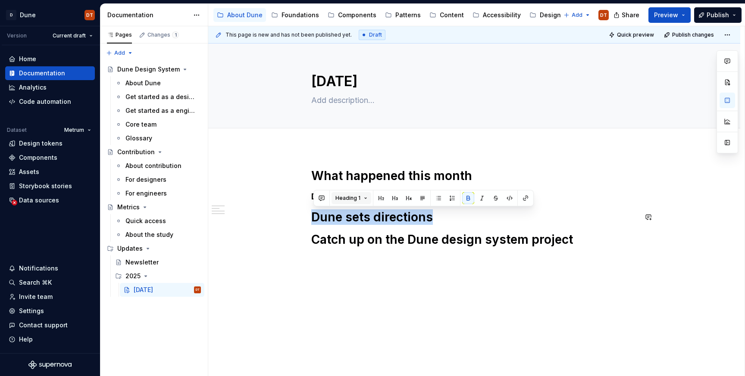
click at [357, 197] on span "Heading 1" at bounding box center [347, 198] width 25 height 7
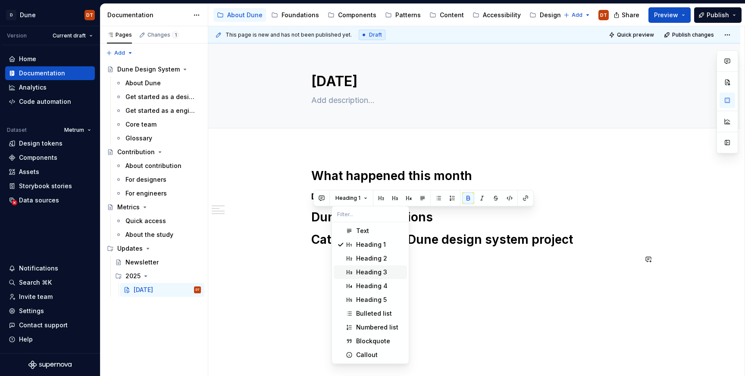
click at [363, 271] on div "Heading 3" at bounding box center [371, 272] width 31 height 9
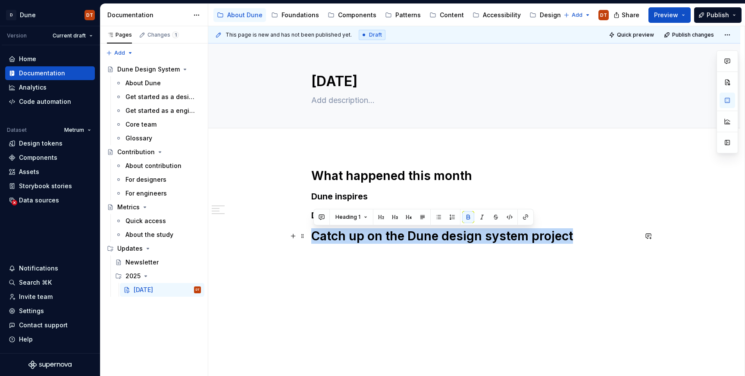
drag, startPoint x: 574, startPoint y: 238, endPoint x: 303, endPoint y: 243, distance: 270.3
click at [303, 243] on div "What happened this month Dune inspires Dune sets directions Catch up on the Dun…" at bounding box center [474, 265] width 532 height 237
click at [365, 216] on button "Heading 1" at bounding box center [351, 217] width 40 height 12
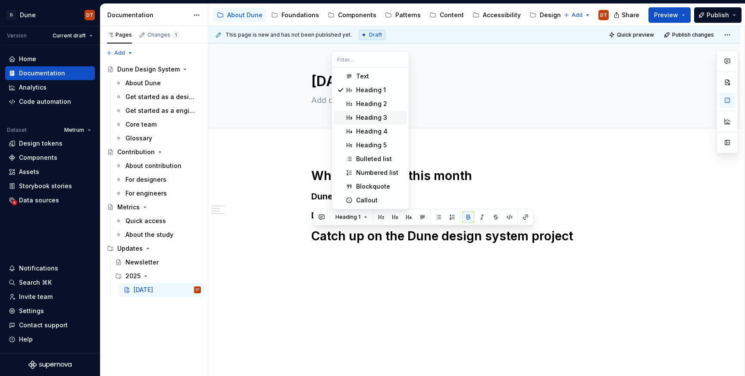
click at [375, 119] on div "Heading 3" at bounding box center [371, 117] width 31 height 9
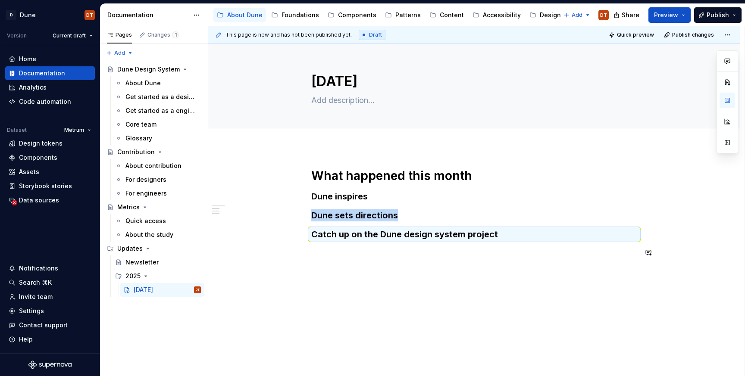
click at [385, 264] on div "What happened this month Dune inspires Dune sets directions Catch up on the Dun…" at bounding box center [474, 218] width 326 height 100
click at [394, 196] on h3 "Dune inspires" at bounding box center [474, 197] width 326 height 12
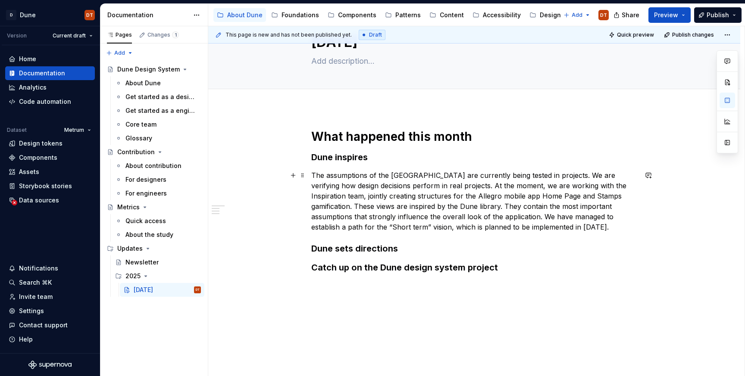
scroll to position [40, 0]
click at [417, 213] on p "The assumptions of the [GEOGRAPHIC_DATA] are currently being tested in projects…" at bounding box center [474, 201] width 326 height 62
click at [381, 158] on h3 "Dune inspires" at bounding box center [474, 157] width 326 height 12
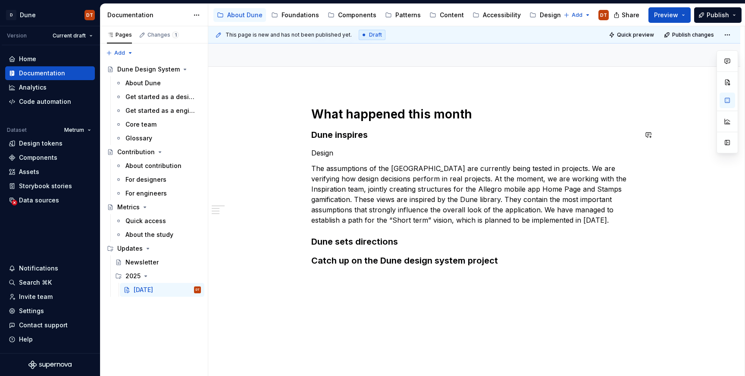
scroll to position [67, 0]
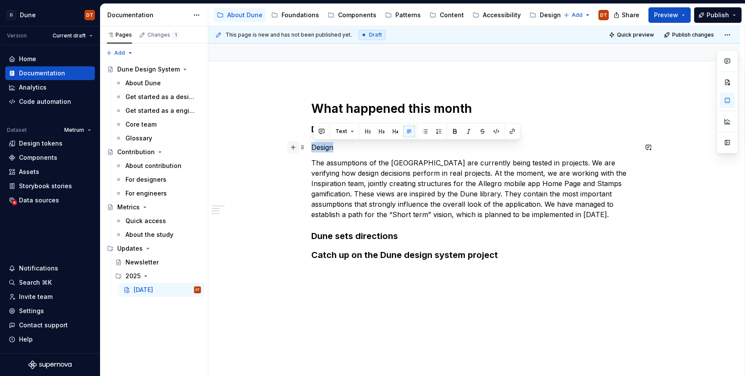
drag, startPoint x: 337, startPoint y: 147, endPoint x: 291, endPoint y: 147, distance: 46.1
click at [288, 147] on div "What happened this month Dune inspires Design The assumptions of the [GEOGRAPHI…" at bounding box center [474, 241] width 532 height 322
click at [467, 135] on button "button" at bounding box center [469, 131] width 12 height 12
click at [349, 131] on button "Text" at bounding box center [344, 131] width 26 height 12
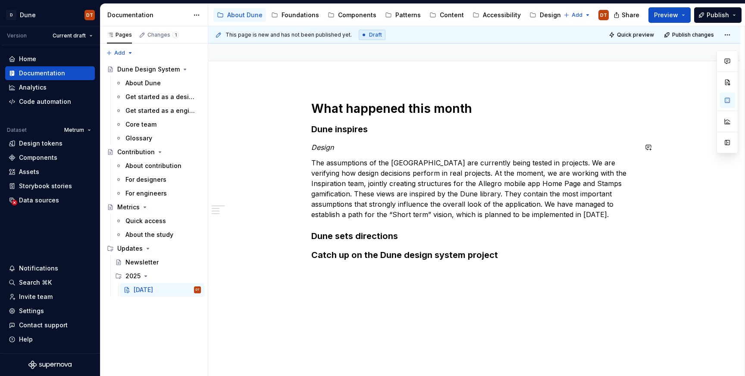
click at [566, 132] on h3 "Dune inspires" at bounding box center [474, 129] width 326 height 12
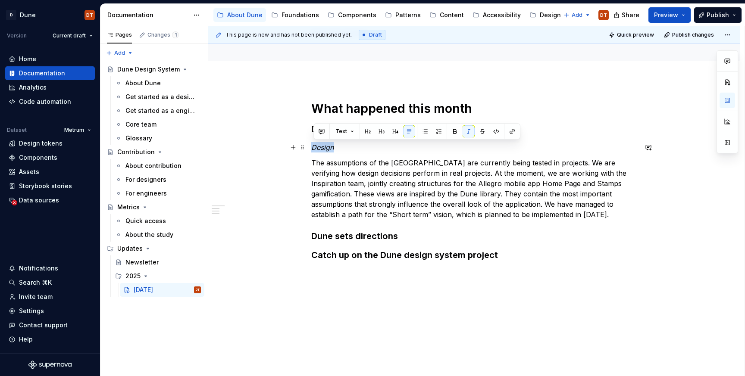
drag, startPoint x: 339, startPoint y: 146, endPoint x: 313, endPoint y: 146, distance: 25.9
click at [313, 146] on div "What happened this month Dune inspires Design The assumptions of the [GEOGRAPHI…" at bounding box center [474, 241] width 532 height 322
click at [497, 134] on button "button" at bounding box center [496, 131] width 12 height 12
click at [427, 170] on p "The assumptions of the [GEOGRAPHIC_DATA] are currently being tested in projects…" at bounding box center [474, 189] width 326 height 62
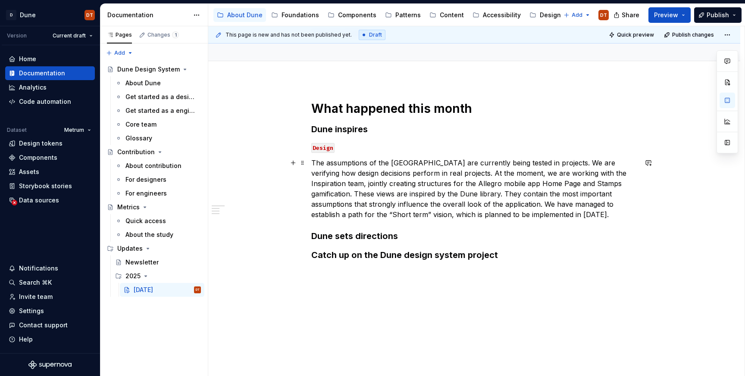
scroll to position [73, 0]
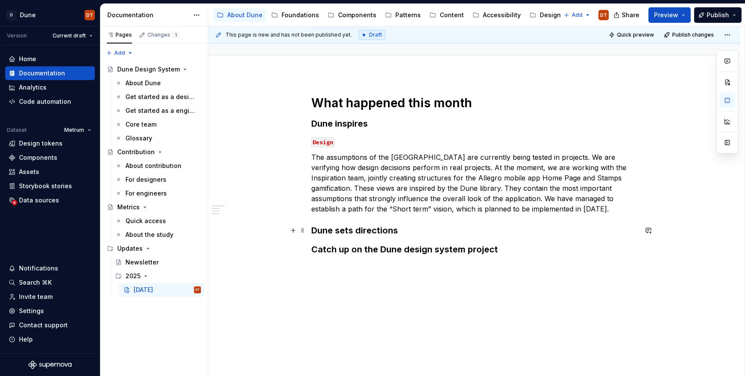
click at [415, 229] on h3 "Dune sets directions" at bounding box center [474, 231] width 326 height 12
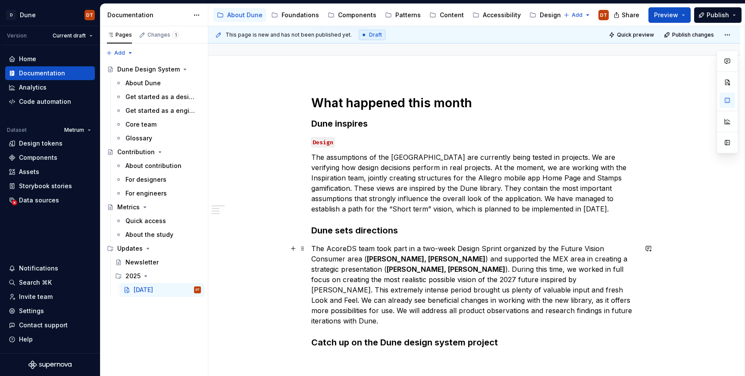
scroll to position [80, 0]
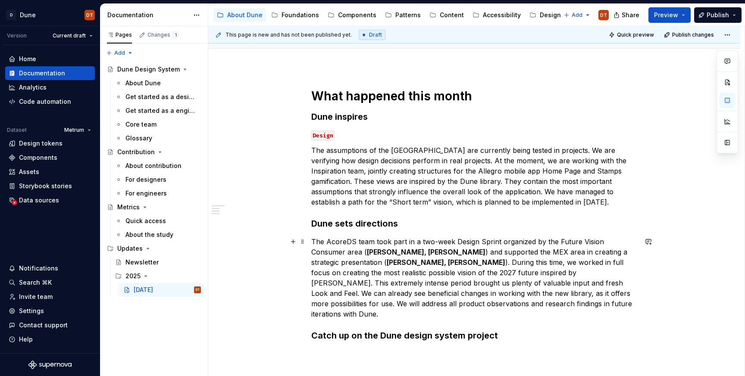
click at [314, 241] on p "The AcoreDS team took part in a two-week Design Sprint organized by the Future …" at bounding box center [474, 278] width 326 height 83
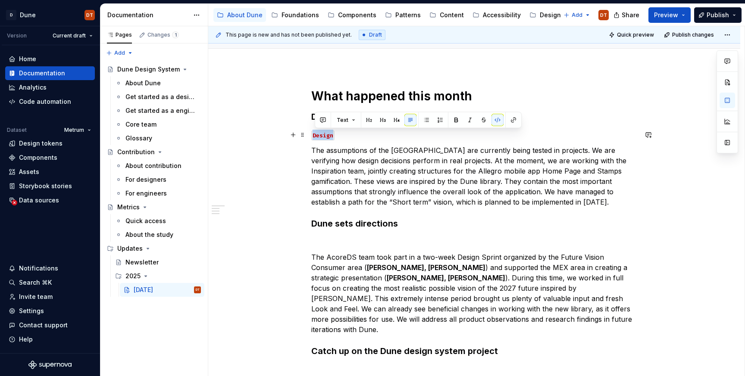
drag, startPoint x: 335, startPoint y: 135, endPoint x: 309, endPoint y: 135, distance: 25.9
click at [309, 135] on div "What happened this month Dune inspires Design The assumptions of the [GEOGRAPHI…" at bounding box center [474, 283] width 532 height 430
copy code "Design"
click at [316, 240] on p at bounding box center [474, 242] width 326 height 10
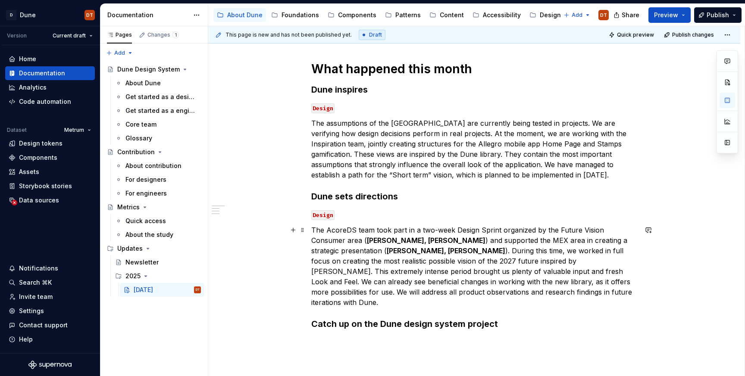
scroll to position [107, 0]
click at [391, 255] on p "The AcoreDS team took part in a two-week Design Sprint organized by the Future …" at bounding box center [474, 266] width 326 height 83
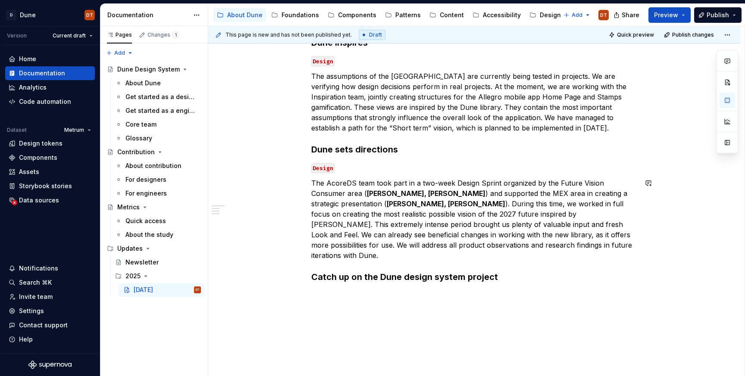
scroll to position [173, 0]
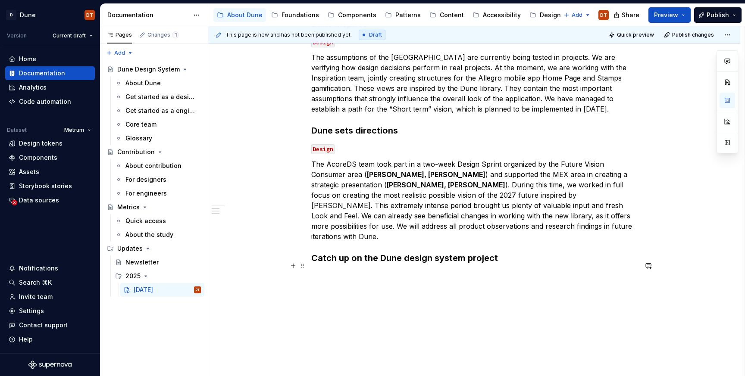
click at [352, 271] on p at bounding box center [474, 276] width 326 height 10
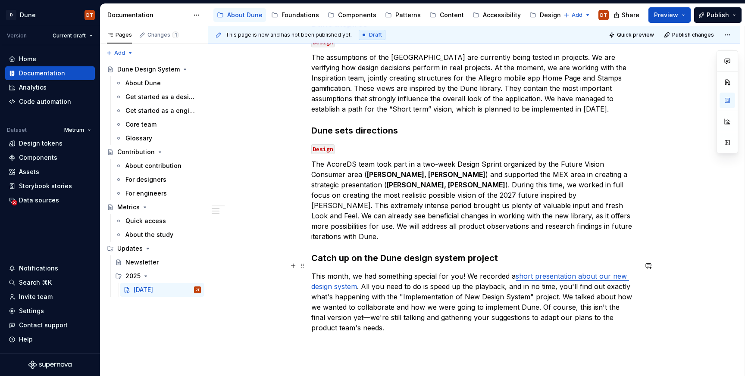
click at [312, 268] on div "What happened this month Dune inspires Design The assumptions of the [GEOGRAPHI…" at bounding box center [474, 216] width 532 height 482
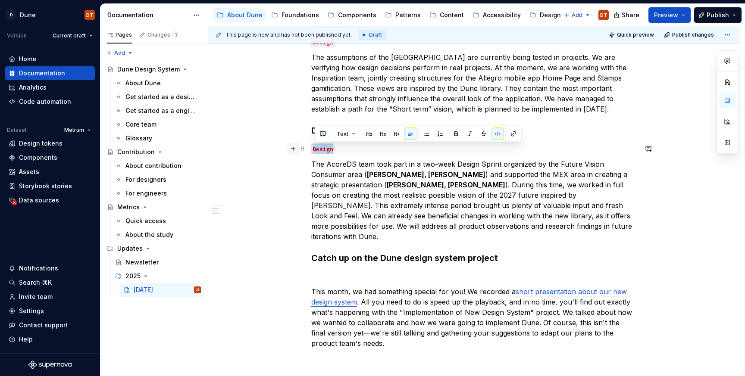
drag, startPoint x: 341, startPoint y: 148, endPoint x: 294, endPoint y: 148, distance: 47.0
click at [311, 148] on div "What happened this month Dune inspires Design The assumptions of the [GEOGRAPHI…" at bounding box center [474, 177] width 326 height 364
copy code "Design"
click at [319, 271] on p at bounding box center [474, 276] width 326 height 10
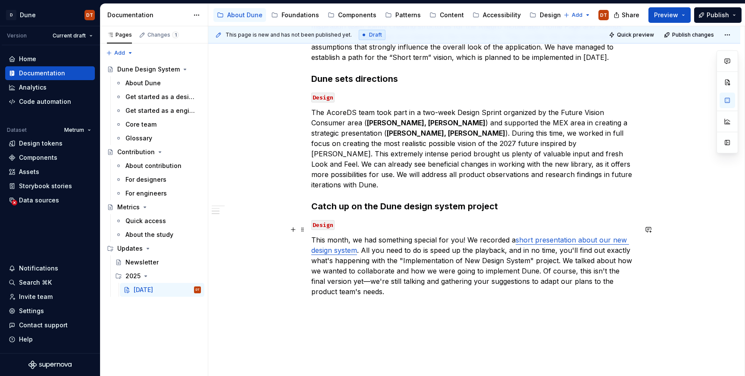
scroll to position [258, 0]
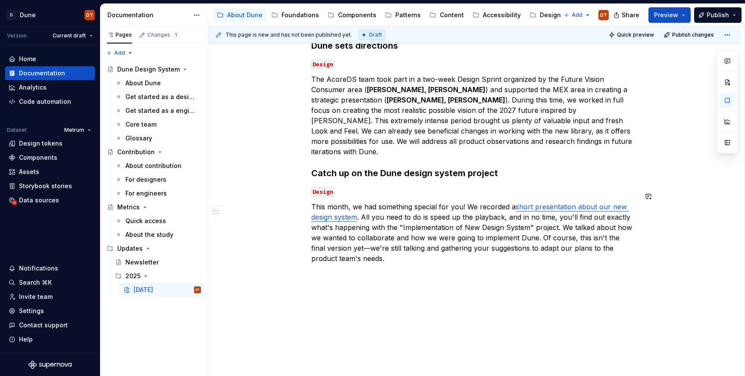
click at [366, 268] on div "What happened this month Dune inspires Design The assumptions of the [GEOGRAPHI…" at bounding box center [474, 138] width 532 height 497
click at [341, 153] on div "What happened this month Dune inspires Design The assumptions of the [GEOGRAPHI…" at bounding box center [474, 102] width 326 height 385
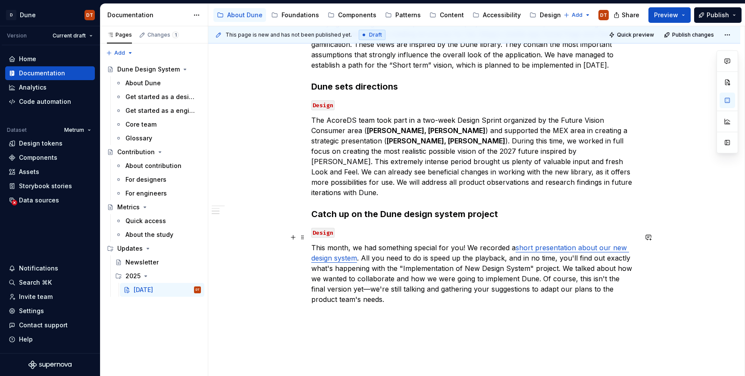
scroll to position [221, 0]
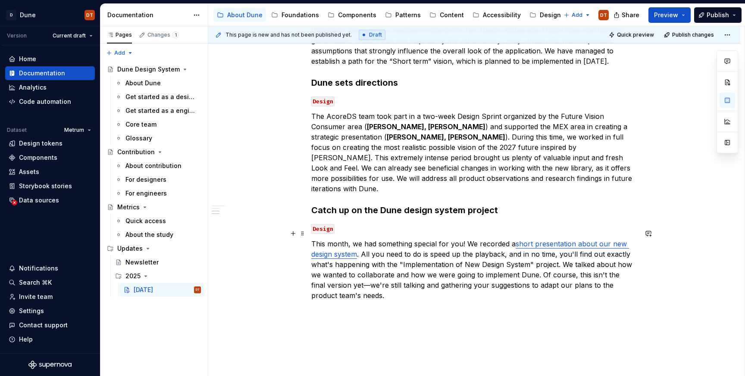
click at [368, 288] on p "This month, we had something special for you! We recorded a short presentation …" at bounding box center [474, 270] width 326 height 62
click at [347, 307] on div "What happened this month Dune inspires Design The assumptions of the [GEOGRAPHI…" at bounding box center [474, 139] width 326 height 385
click at [365, 306] on p at bounding box center [474, 311] width 326 height 10
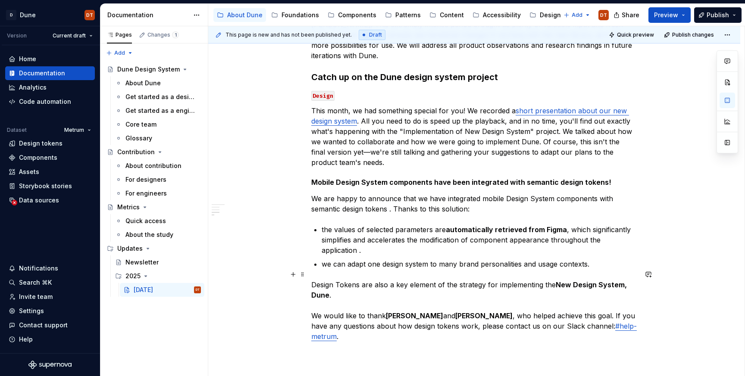
scroll to position [353, 0]
click at [313, 188] on div "This page is new and has not been published yet. Draft Quick preview Publish ch…" at bounding box center [476, 201] width 536 height 350
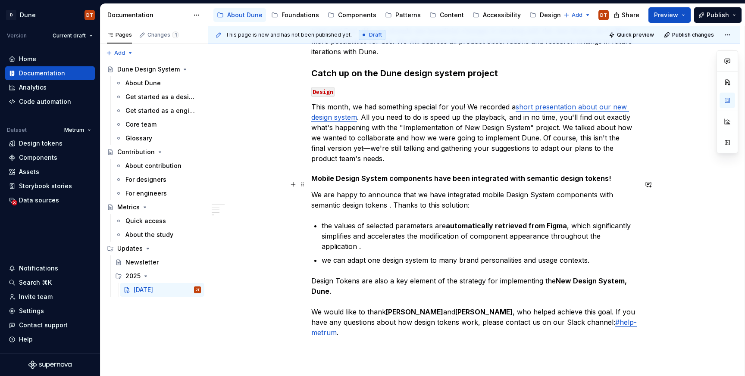
click at [313, 188] on div "What happened this month Dune inspires Design The assumptions of the [GEOGRAPHI…" at bounding box center [474, 126] width 532 height 672
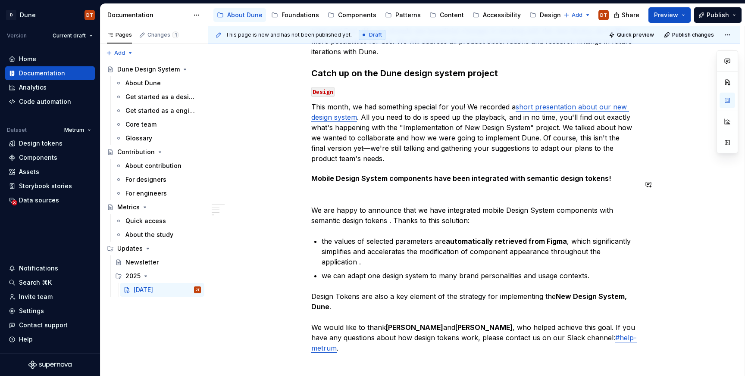
scroll to position [365, 0]
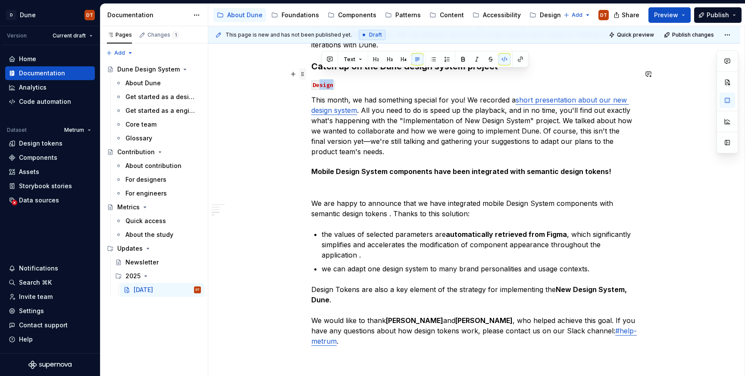
drag, startPoint x: 341, startPoint y: 74, endPoint x: 301, endPoint y: 73, distance: 40.5
click at [311, 73] on div "What happened this month Dune inspires Design The assumptions of the [GEOGRAPHI…" at bounding box center [474, 79] width 326 height 553
click at [354, 79] on p "Design" at bounding box center [474, 84] width 326 height 10
drag, startPoint x: 344, startPoint y: 75, endPoint x: 309, endPoint y: 75, distance: 35.8
click at [309, 75] on div "What happened this month Dune inspires Design The assumptions of the [GEOGRAPHI…" at bounding box center [474, 126] width 532 height 687
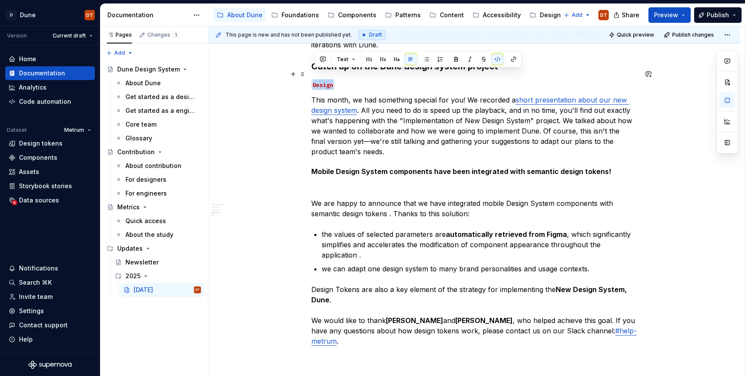
copy code "Design"
click at [327, 172] on div "What happened this month Dune inspires Design The assumptions of the [GEOGRAPHI…" at bounding box center [474, 74] width 326 height 543
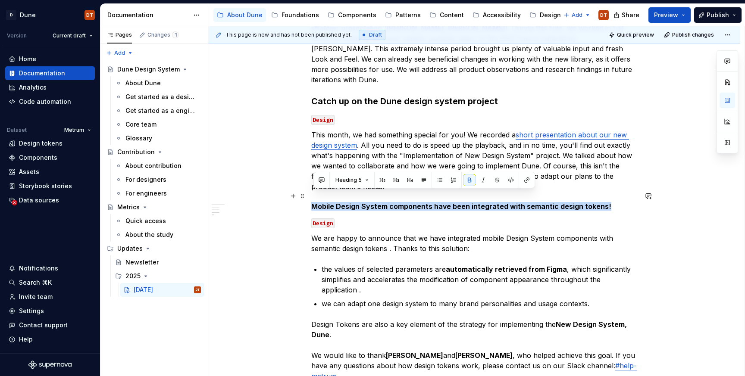
drag, startPoint x: 606, startPoint y: 196, endPoint x: 362, endPoint y: 186, distance: 244.6
click at [310, 196] on div "What happened this month Dune inspires Design The assumptions of the [GEOGRAPHI…" at bounding box center [474, 161] width 532 height 687
click at [365, 181] on button "Heading 5" at bounding box center [351, 180] width 41 height 12
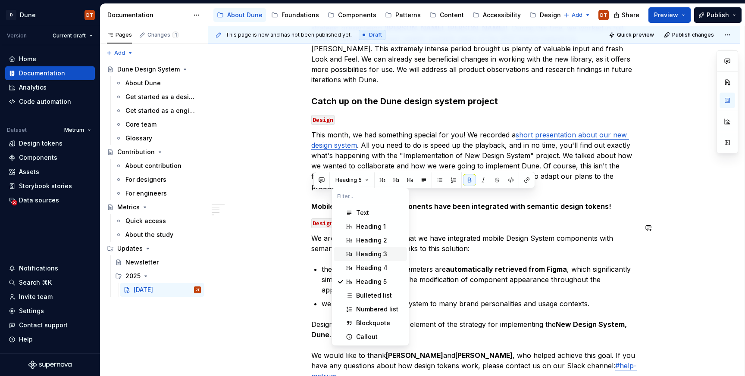
click at [373, 251] on div "Heading 3" at bounding box center [371, 254] width 31 height 9
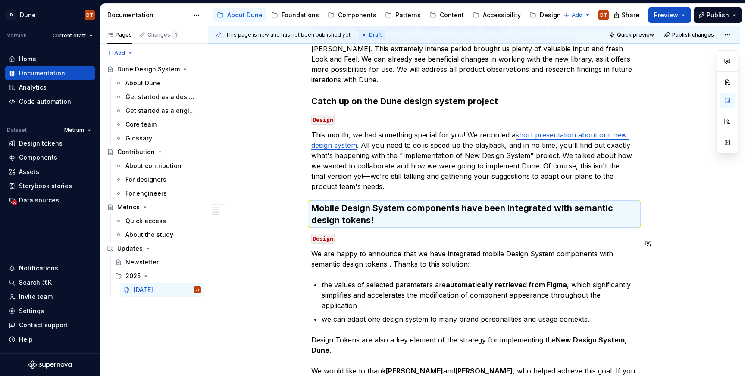
click at [418, 234] on div "What happened this month Dune inspires Design The assumptions of the [GEOGRAPHI…" at bounding box center [474, 117] width 326 height 559
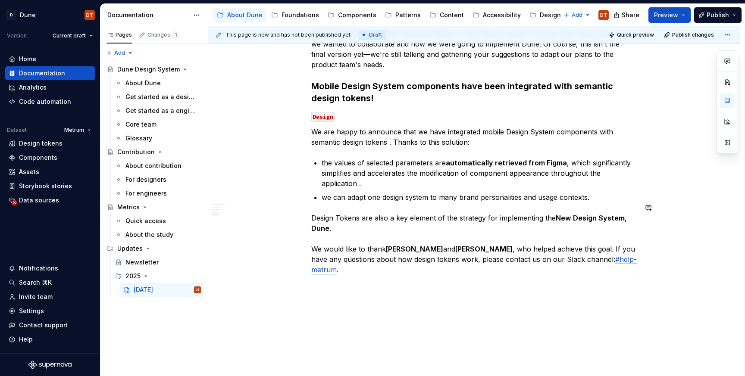
scroll to position [453, 0]
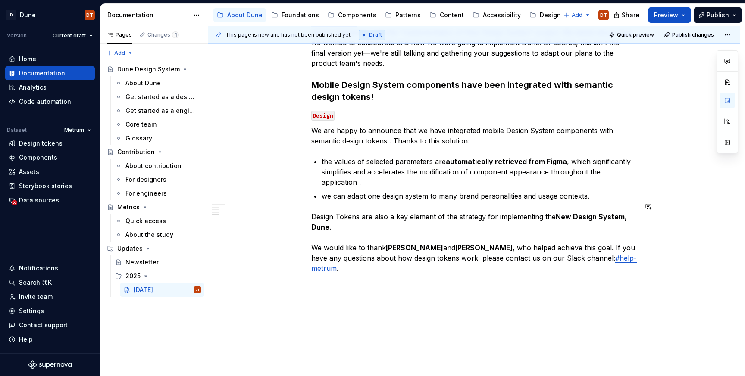
click at [388, 289] on div "What happened this month Dune inspires Design The assumptions of the [GEOGRAPHI…" at bounding box center [474, 45] width 532 height 703
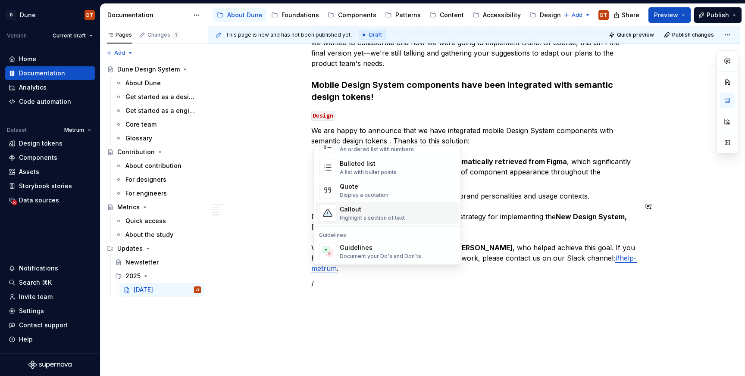
scroll to position [163, 0]
click at [374, 213] on div "Callout" at bounding box center [372, 209] width 65 height 9
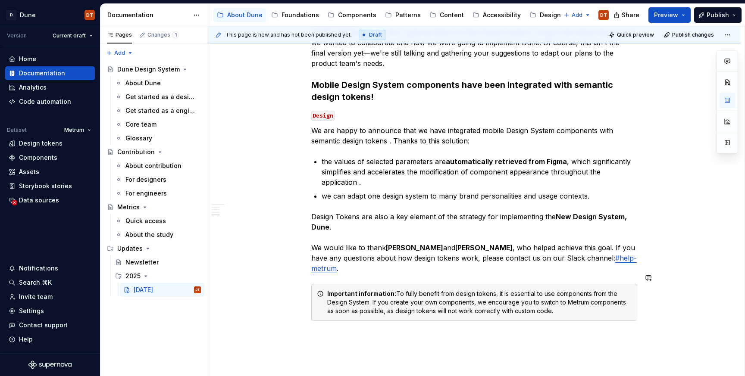
click at [409, 337] on div "What happened this month Dune inspires Design The assumptions of the [GEOGRAPHI…" at bounding box center [474, 69] width 532 height 750
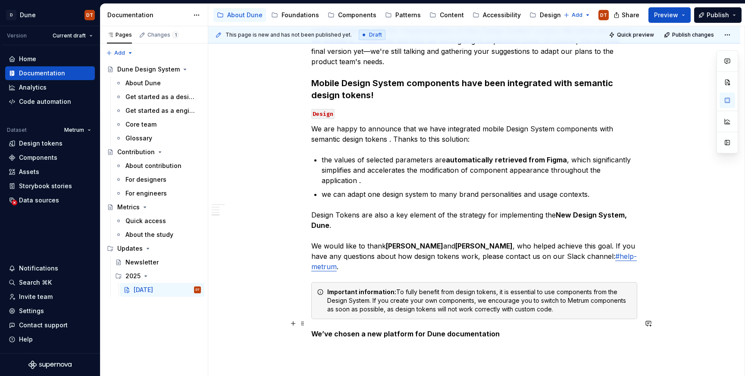
click at [499, 330] on h5 "We’ve chosen a new platform for Dune documentation" at bounding box center [474, 334] width 326 height 9
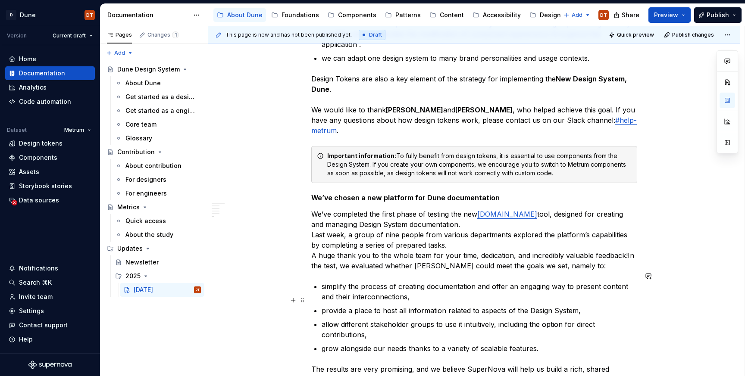
scroll to position [588, 0]
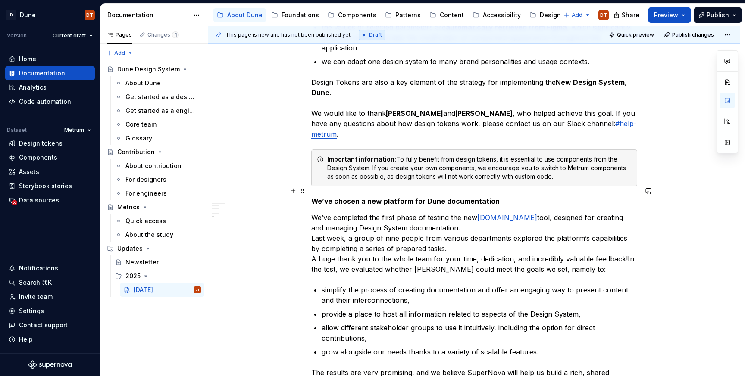
click at [504, 197] on h5 "We’ve chosen a new platform for Dune documentation" at bounding box center [474, 201] width 326 height 9
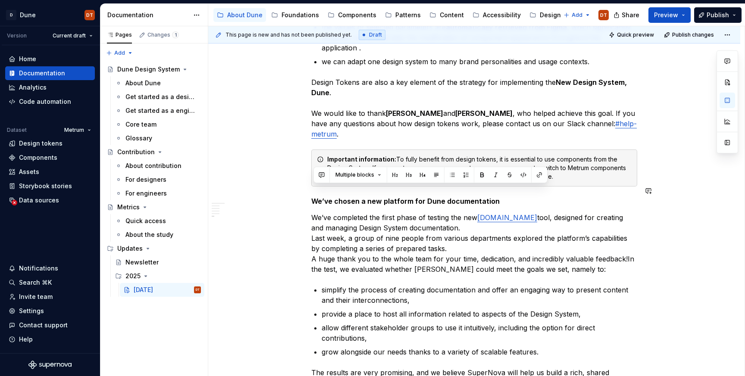
drag, startPoint x: 496, startPoint y: 191, endPoint x: 317, endPoint y: 195, distance: 178.5
click at [311, 207] on div "What happened this month Dune inspires Design The assumptions of the [GEOGRAPHI…" at bounding box center [474, 41] width 532 height 962
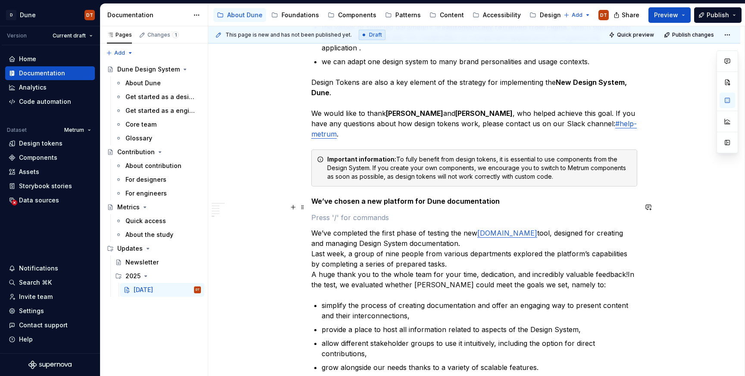
click at [326, 213] on p at bounding box center [474, 218] width 326 height 10
drag, startPoint x: 342, startPoint y: 207, endPoint x: 309, endPoint y: 207, distance: 33.2
click at [309, 207] on div "What happened this month Dune inspires Design The assumptions of the [GEOGRAPHI…" at bounding box center [474, 49] width 532 height 978
click at [494, 193] on button "button" at bounding box center [496, 192] width 12 height 12
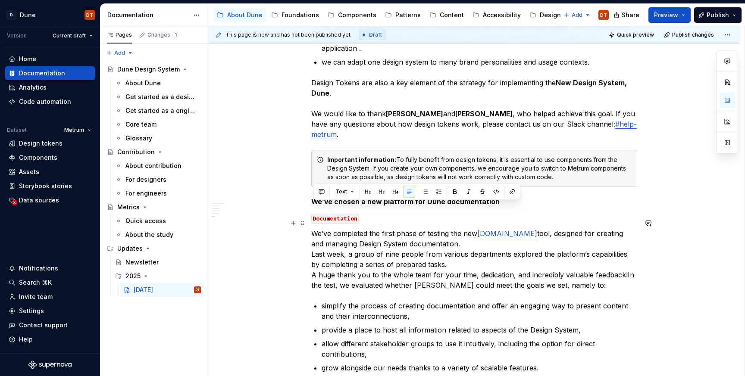
click at [425, 228] on p "We’ve completed the first phase of testing the new [DOMAIN_NAME] tool, designed…" at bounding box center [474, 259] width 326 height 62
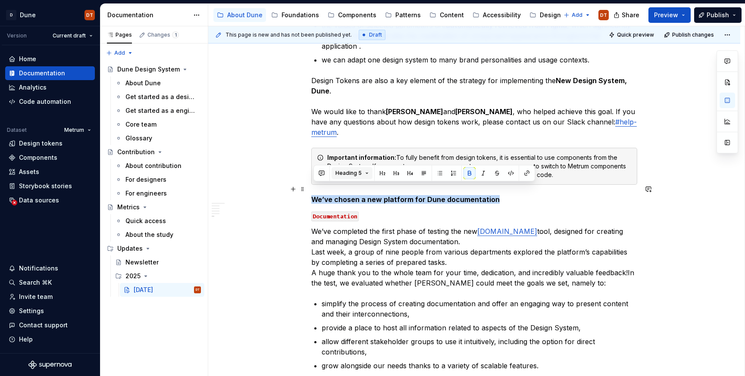
drag, startPoint x: 497, startPoint y: 188, endPoint x: 352, endPoint y: 175, distance: 145.5
click at [310, 190] on div "What happened this month Dune inspires Design The assumptions of the [GEOGRAPHI…" at bounding box center [474, 47] width 532 height 978
click at [360, 174] on button "Heading 5" at bounding box center [351, 173] width 41 height 12
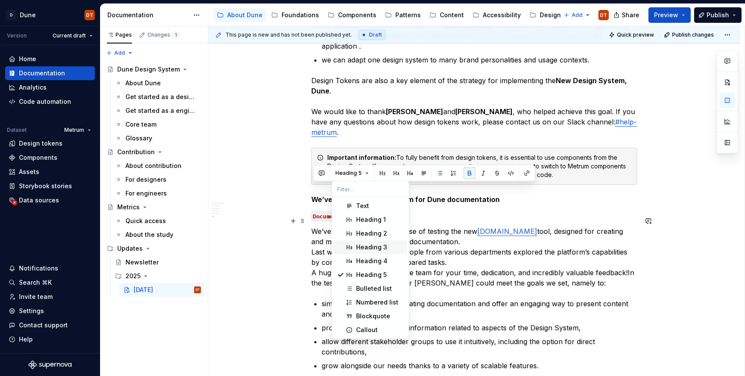
click at [373, 249] on div "Heading 3" at bounding box center [371, 247] width 31 height 9
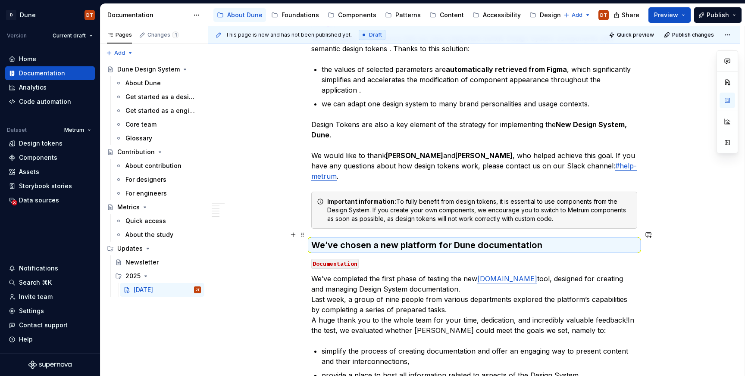
scroll to position [542, 0]
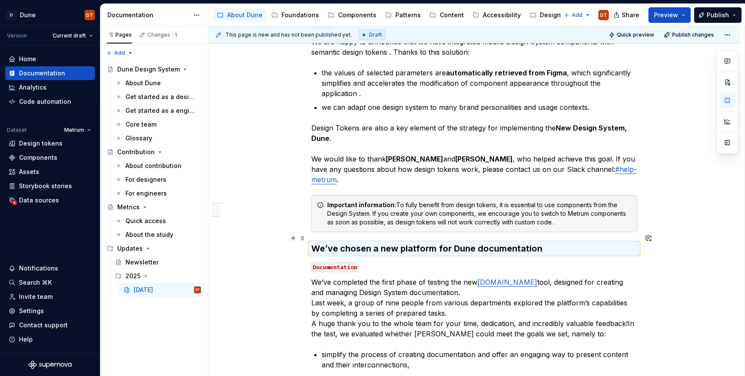
click at [672, 234] on div "What happened this month Dune inspires Design The assumptions of the [GEOGRAPHI…" at bounding box center [474, 96] width 532 height 981
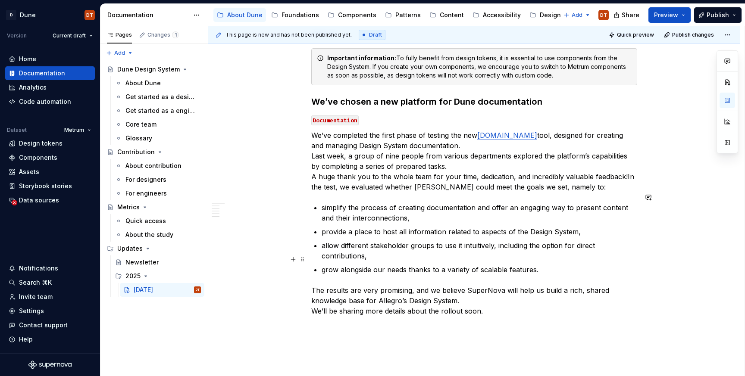
scroll to position [714, 0]
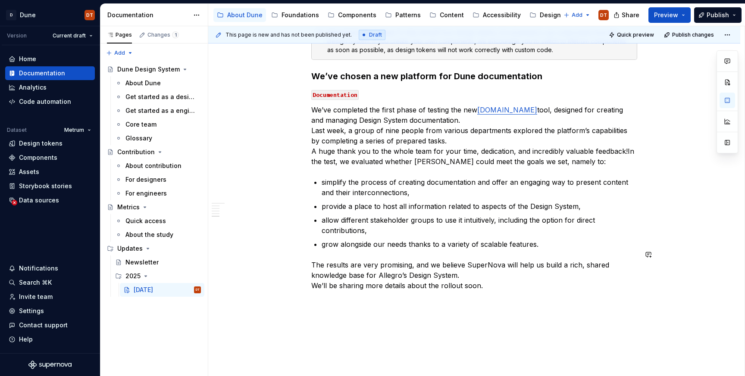
click at [316, 294] on div "This page is new and has not been published yet. Draft Quick preview Publish ch…" at bounding box center [476, 201] width 536 height 350
click at [318, 297] on div "This page is new and has not been published yet. Draft Quick preview Publish ch…" at bounding box center [476, 201] width 536 height 350
click at [506, 276] on p "The results are very promising, and we believe SuperNova will help us build a r…" at bounding box center [474, 275] width 326 height 31
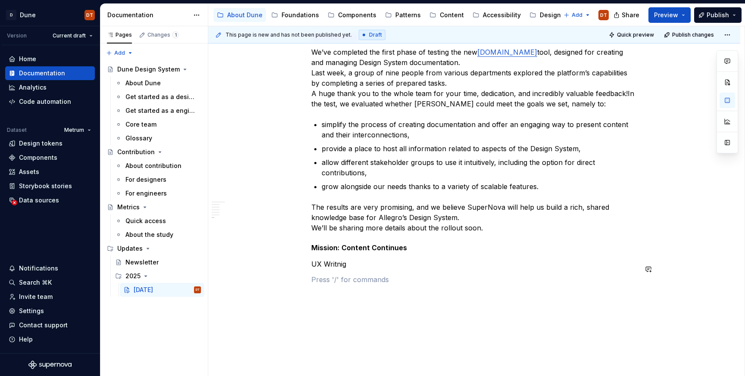
scroll to position [793, 0]
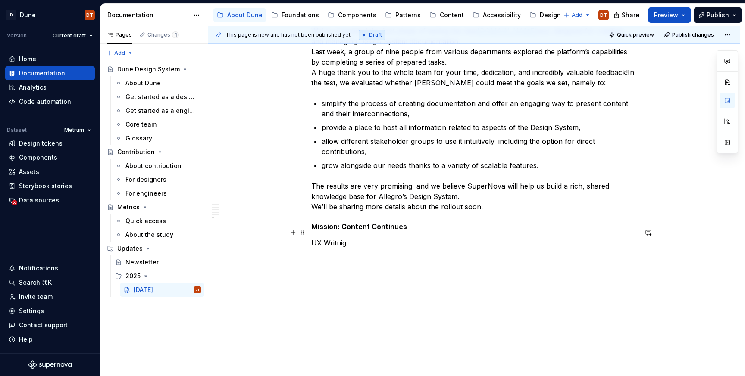
click at [346, 238] on p "UX Writnig" at bounding box center [474, 243] width 326 height 10
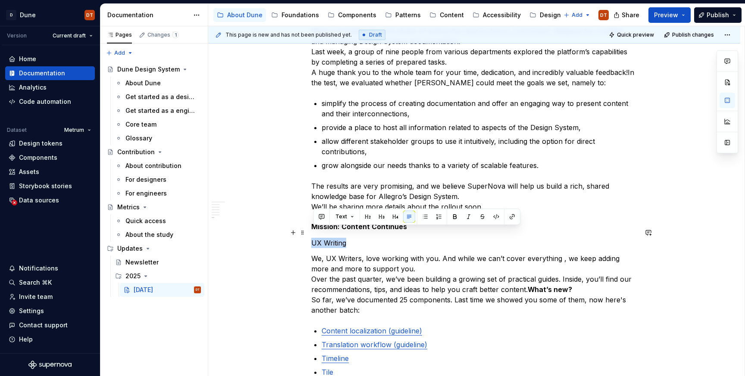
drag, startPoint x: 347, startPoint y: 232, endPoint x: 310, endPoint y: 232, distance: 37.1
click at [496, 218] on button "button" at bounding box center [496, 217] width 12 height 12
drag, startPoint x: 271, startPoint y: 226, endPoint x: 287, endPoint y: 223, distance: 15.7
click at [274, 225] on div "This page is new and has not been published yet. Draft Quick preview Publish ch…" at bounding box center [476, 201] width 536 height 350
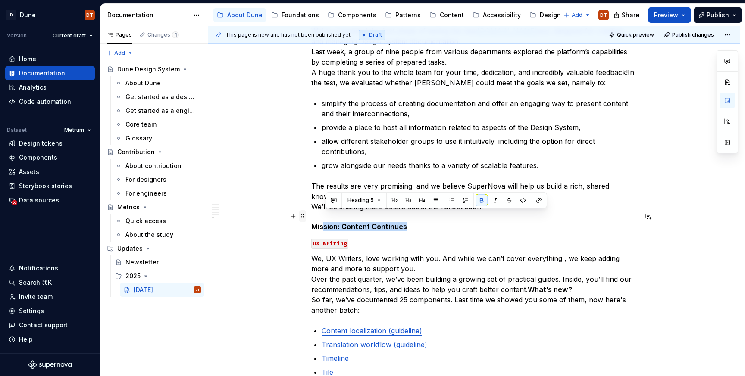
drag, startPoint x: 406, startPoint y: 215, endPoint x: 305, endPoint y: 217, distance: 101.7
click at [356, 222] on strong "Mission: Content Continues" at bounding box center [359, 226] width 96 height 9
drag, startPoint x: 406, startPoint y: 217, endPoint x: 316, endPoint y: 217, distance: 90.5
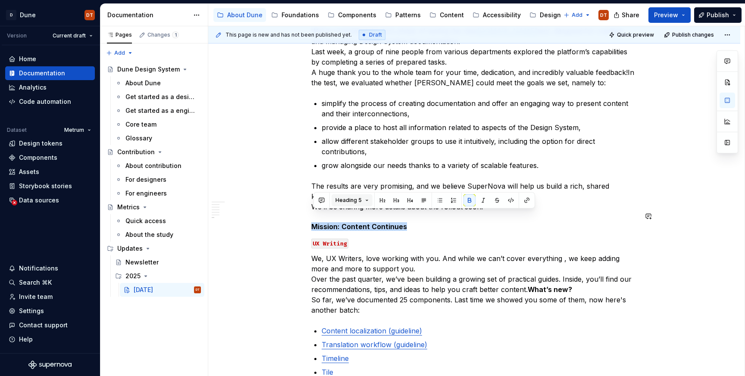
click at [368, 202] on button "Heading 5" at bounding box center [351, 200] width 41 height 12
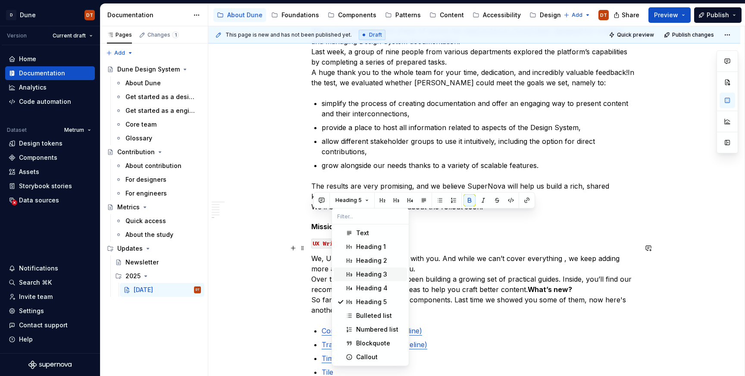
click at [366, 272] on div "Heading 3" at bounding box center [371, 274] width 31 height 9
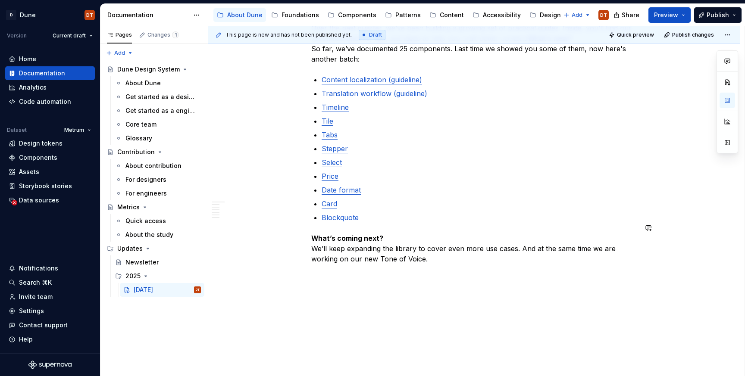
scroll to position [1048, 0]
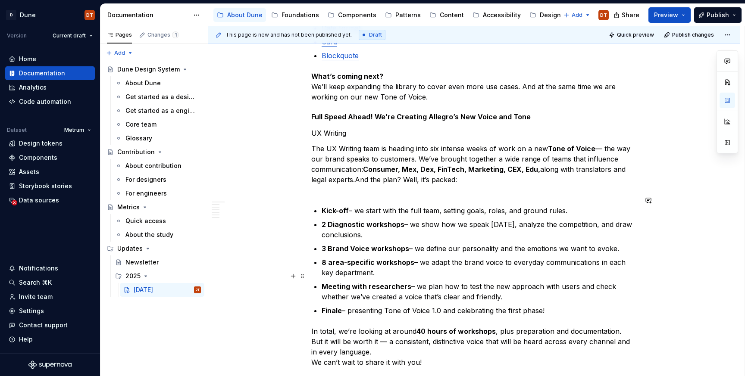
scroll to position [1209, 0]
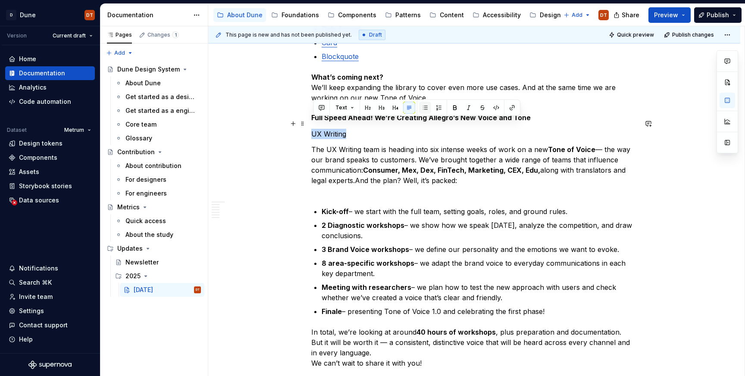
drag, startPoint x: 350, startPoint y: 123, endPoint x: 420, endPoint y: 113, distance: 71.1
click at [314, 129] on p "UX Writing" at bounding box center [474, 134] width 326 height 10
click at [494, 110] on button "button" at bounding box center [496, 108] width 12 height 12
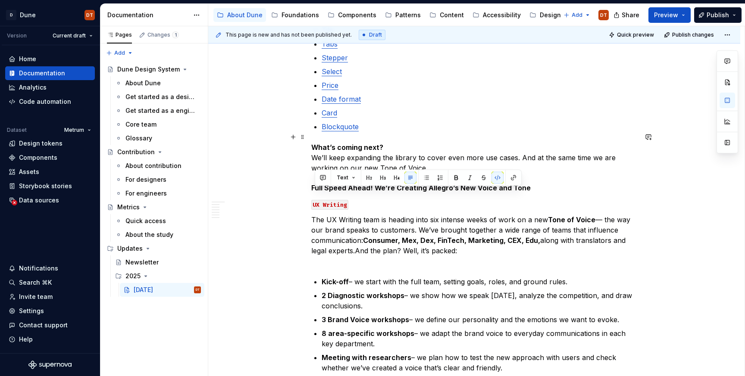
scroll to position [1133, 0]
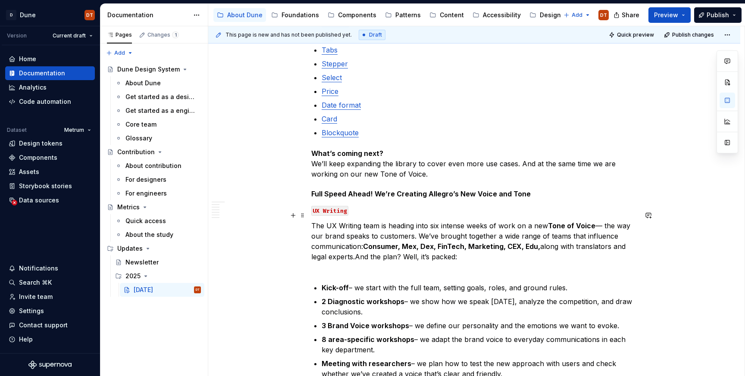
click at [402, 228] on p "The UX Writing team is heading into six intense weeks of work on a new Tone of …" at bounding box center [474, 247] width 326 height 52
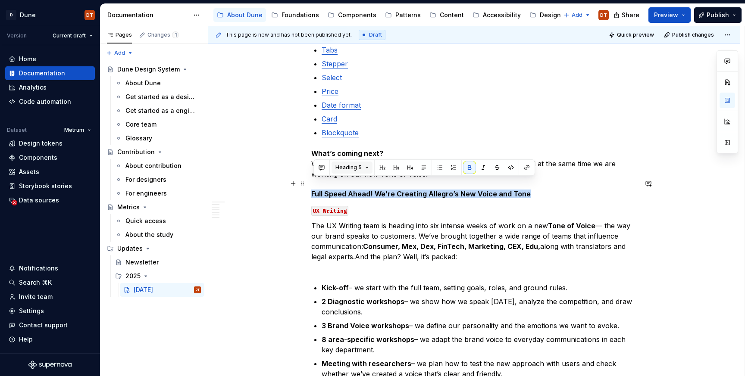
drag, startPoint x: 525, startPoint y: 184, endPoint x: 365, endPoint y: 169, distance: 161.5
click at [365, 169] on button "Heading 5" at bounding box center [351, 168] width 41 height 12
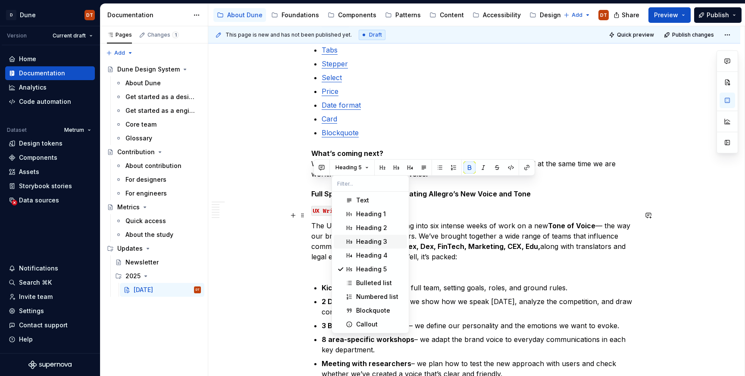
click at [385, 244] on div "Heading 3" at bounding box center [371, 242] width 31 height 9
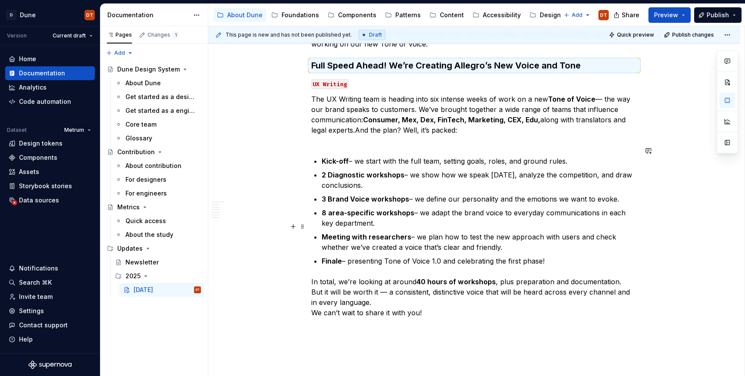
scroll to position [1269, 0]
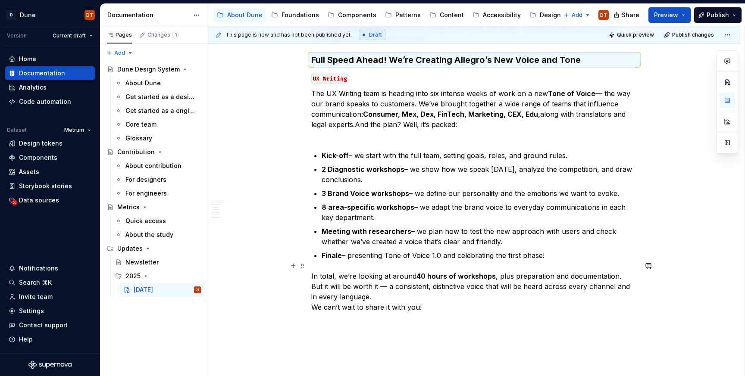
click at [444, 300] on p "In total, we’re looking at around 40 hours of workshops , plus preparation and …" at bounding box center [474, 291] width 326 height 41
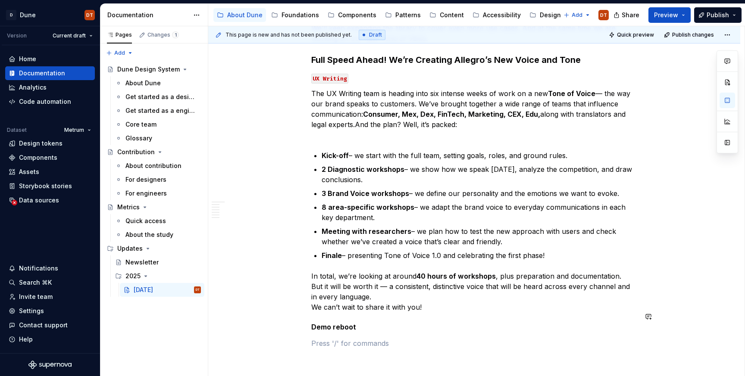
scroll to position [1272, 0]
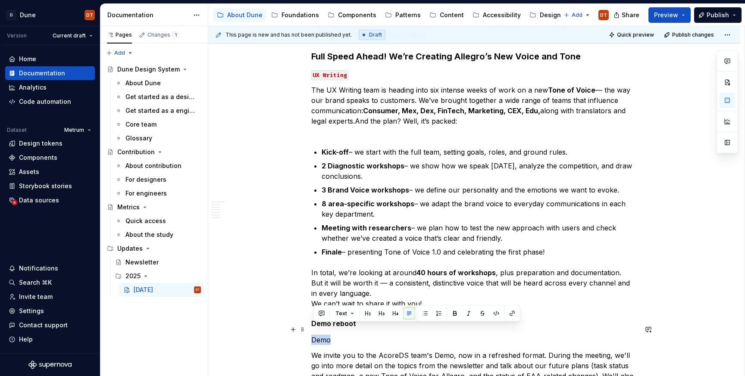
drag, startPoint x: 325, startPoint y: 329, endPoint x: 353, endPoint y: 321, distance: 28.9
click at [496, 316] on button "button" at bounding box center [496, 314] width 12 height 12
click at [385, 335] on p "Demo" at bounding box center [474, 340] width 326 height 10
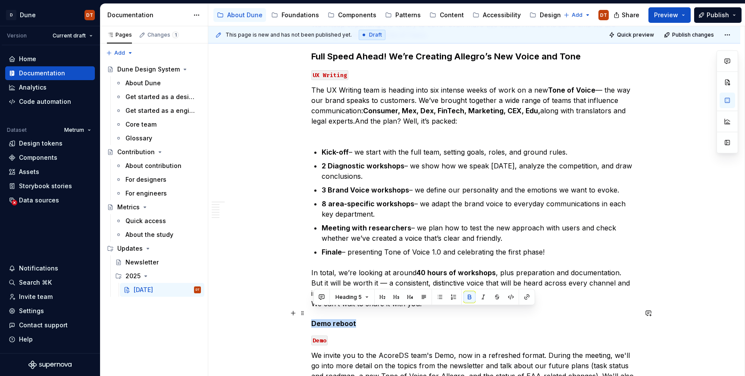
drag, startPoint x: 362, startPoint y: 314, endPoint x: 313, endPoint y: 314, distance: 49.1
click at [361, 297] on button "Heading 5" at bounding box center [351, 297] width 41 height 12
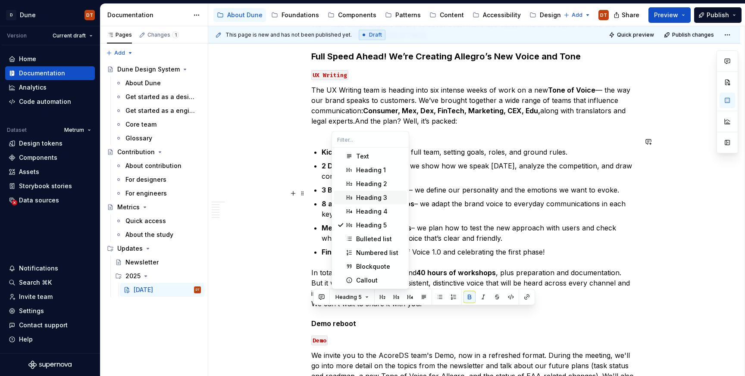
click at [383, 197] on div "Heading 3" at bounding box center [371, 198] width 31 height 9
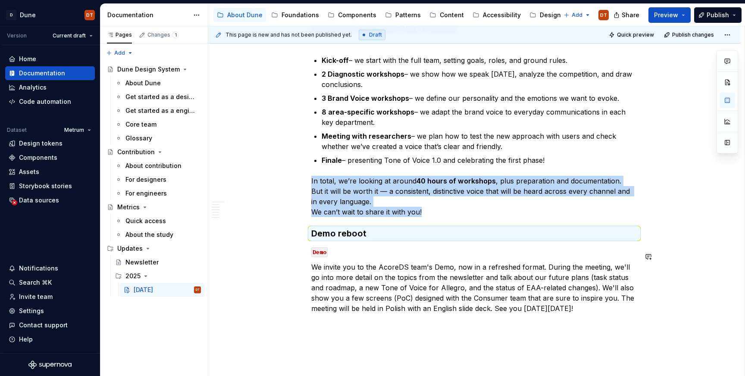
scroll to position [1387, 0]
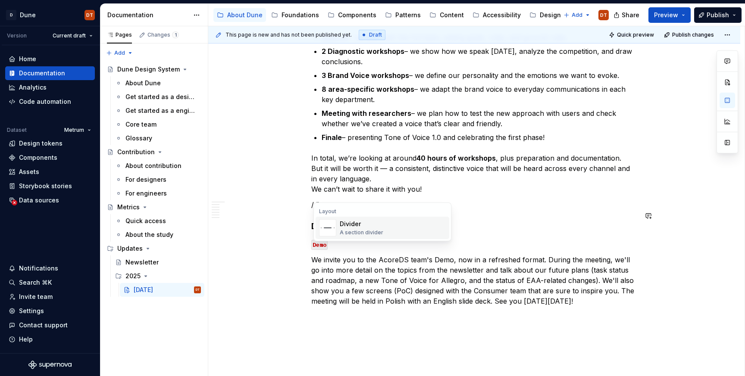
click at [415, 231] on div "Divider A section divider" at bounding box center [393, 227] width 106 height 17
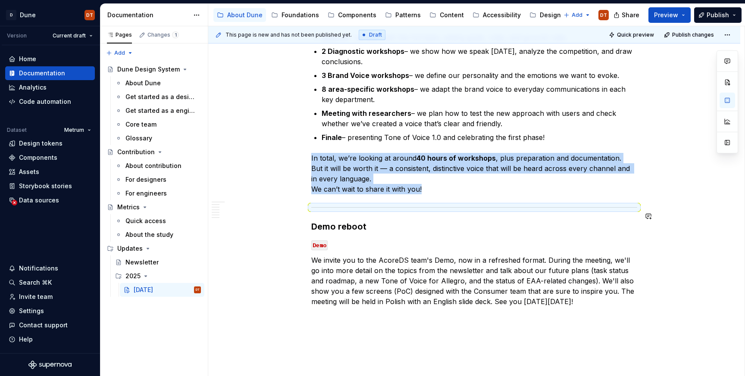
scroll to position [1393, 0]
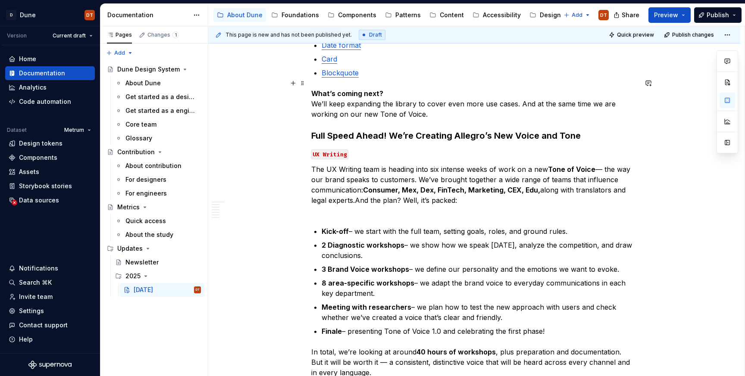
scroll to position [1188, 0]
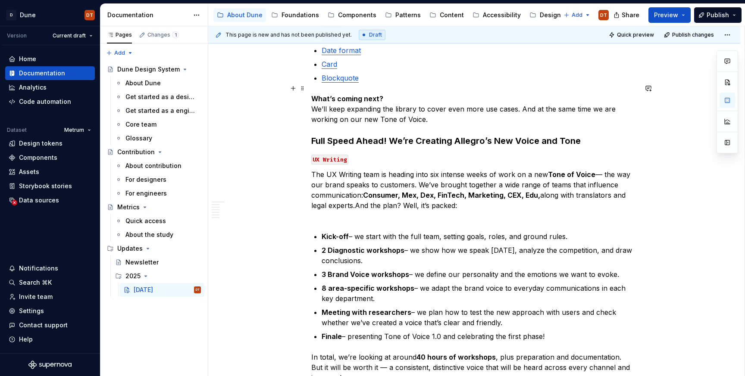
click at [447, 107] on p "What’s coming next? We’ll keep expanding the library to cover even more use cas…" at bounding box center [474, 109] width 326 height 31
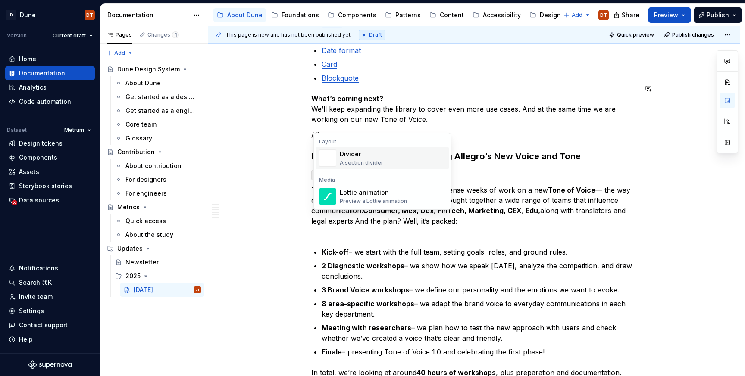
click at [401, 155] on div "Divider A section divider" at bounding box center [393, 158] width 106 height 17
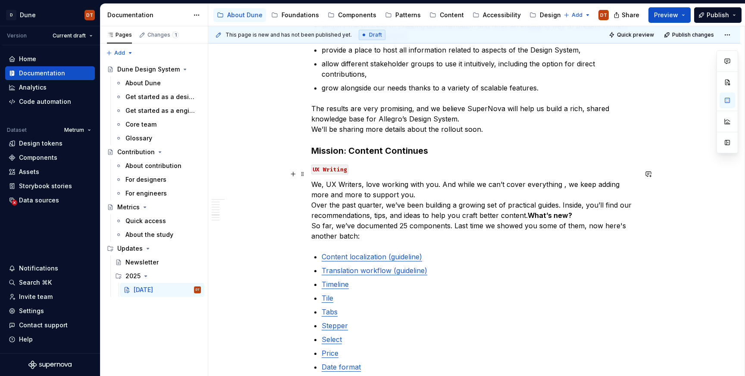
scroll to position [841, 0]
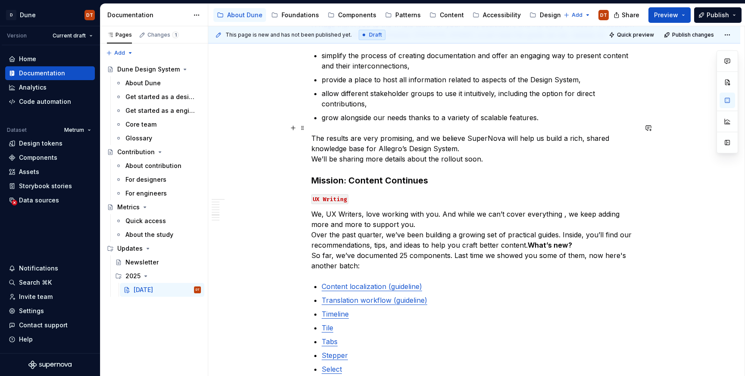
click at [557, 150] on p "The results are very promising, and we believe SuperNova will help us build a r…" at bounding box center [474, 148] width 326 height 31
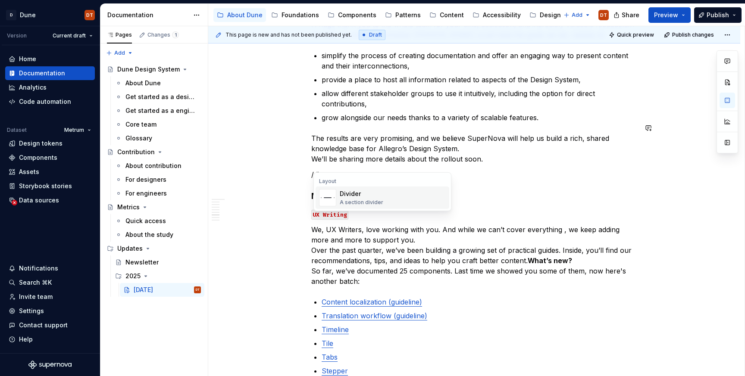
click at [422, 194] on div "Divider A section divider" at bounding box center [393, 197] width 106 height 17
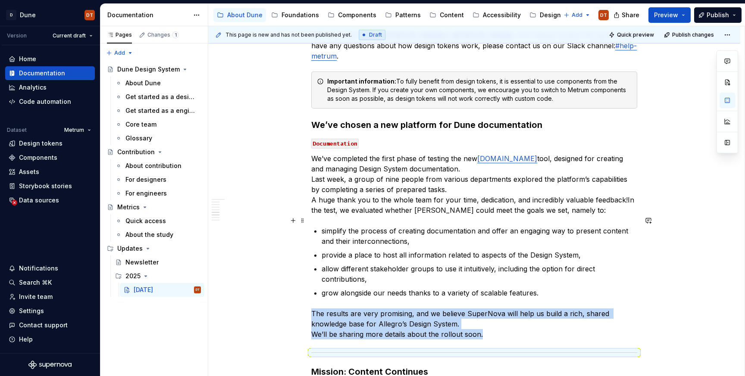
scroll to position [645, 0]
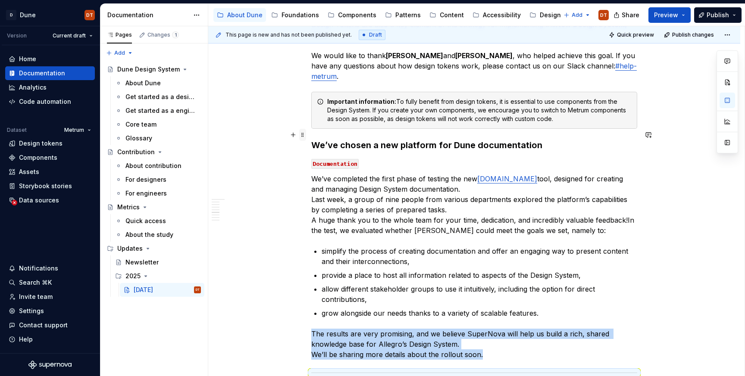
click at [306, 135] on span at bounding box center [302, 135] width 7 height 12
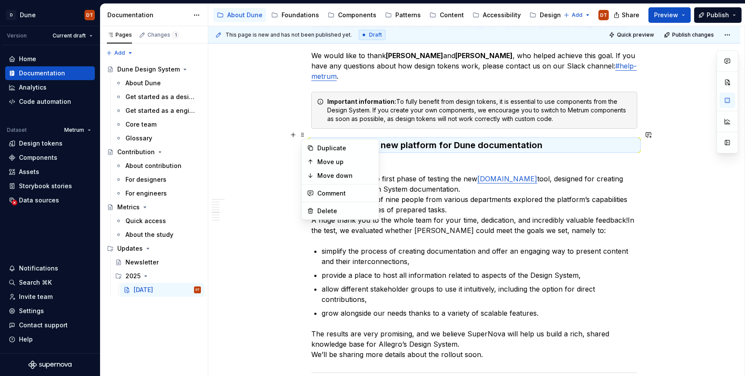
click at [499, 158] on p "Documentation" at bounding box center [474, 163] width 326 height 10
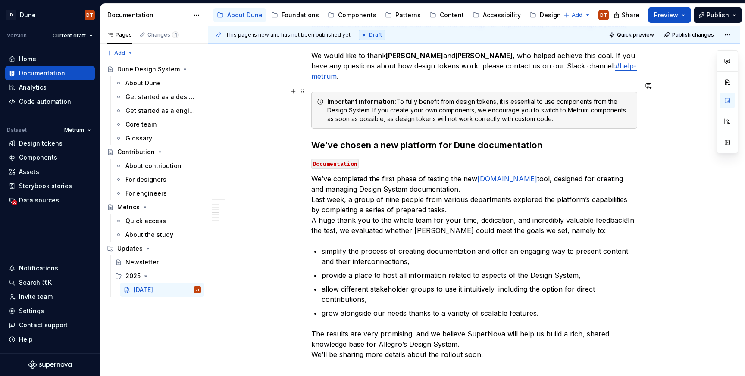
click at [641, 114] on div "What happened this month Dune inspires Design The assumptions of the [GEOGRAPHI…" at bounding box center [474, 360] width 532 height 1717
drag, startPoint x: 318, startPoint y: 126, endPoint x: 313, endPoint y: 134, distance: 9.3
click at [318, 126] on div "What happened this month Dune inspires Design The assumptions of the [GEOGRAPHI…" at bounding box center [474, 309] width 326 height 1573
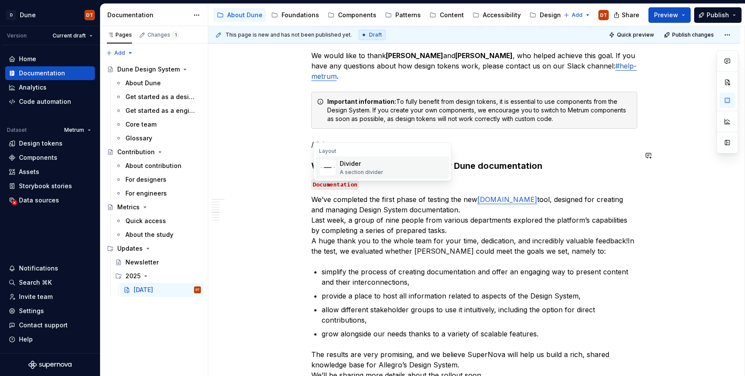
click at [362, 165] on div "Divider" at bounding box center [362, 163] width 44 height 9
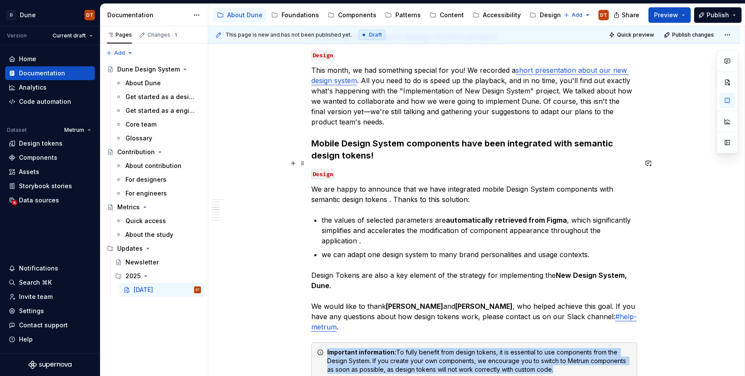
scroll to position [377, 0]
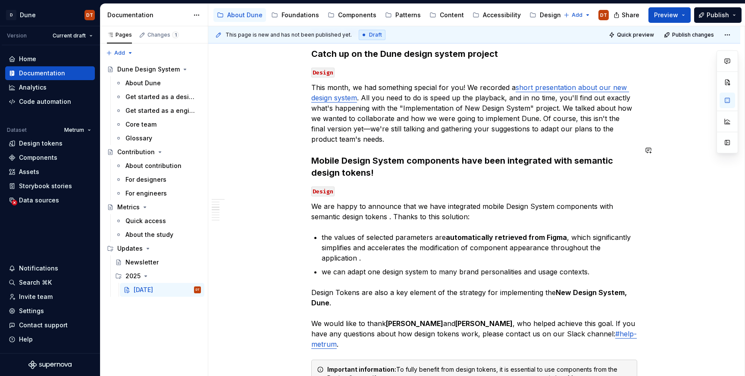
drag, startPoint x: 327, startPoint y: 140, endPoint x: 352, endPoint y: 136, distance: 24.9
click at [368, 132] on p "This month, we had something special for you! We recorded a short presentation …" at bounding box center [474, 113] width 326 height 62
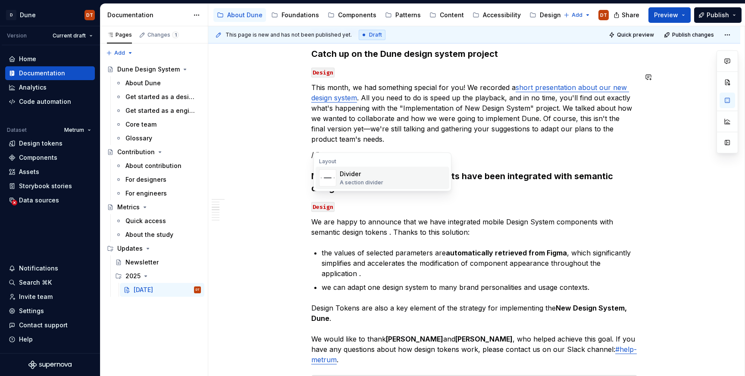
click at [357, 178] on div "Divider A section divider" at bounding box center [362, 178] width 44 height 16
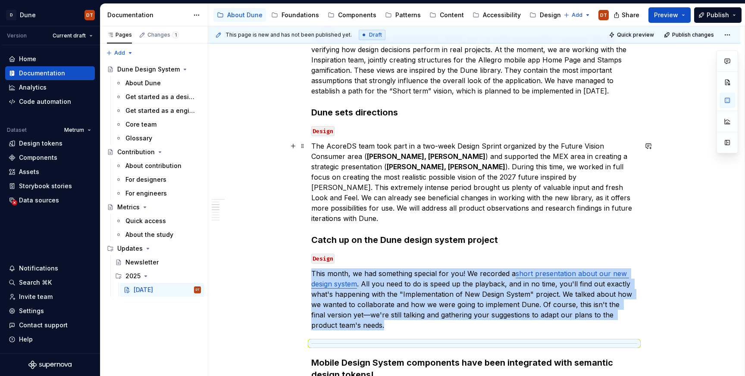
scroll to position [188, 0]
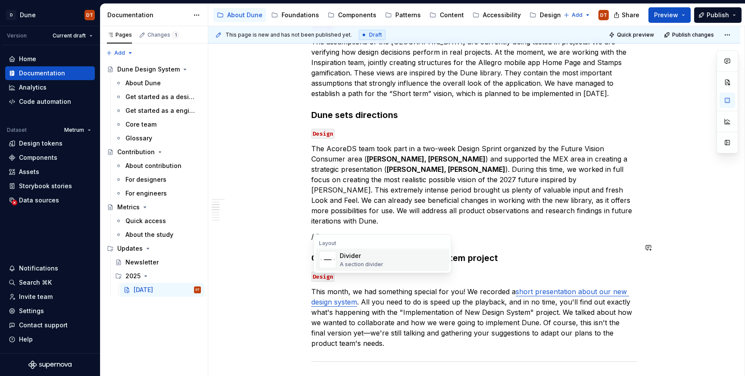
click at [360, 257] on div "Divider" at bounding box center [362, 256] width 44 height 9
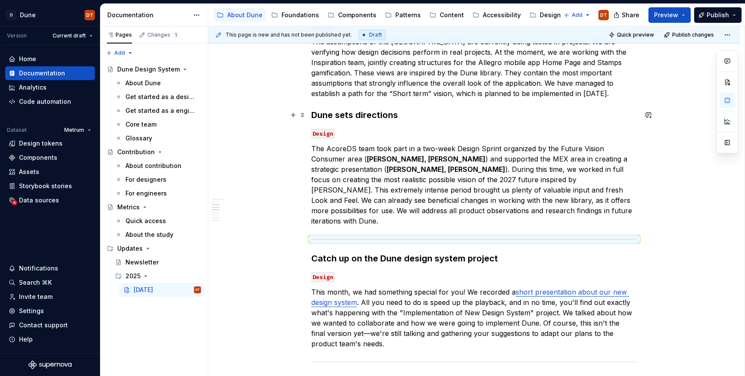
click at [314, 112] on strong "Dune sets directions" at bounding box center [354, 115] width 87 height 10
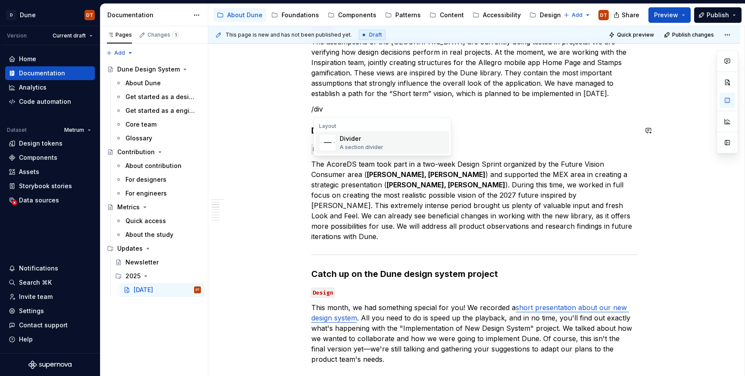
click at [345, 138] on div "Divider" at bounding box center [362, 138] width 44 height 9
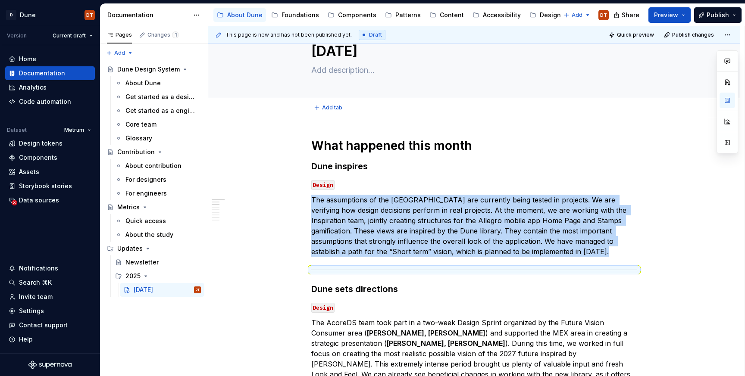
scroll to position [0, 0]
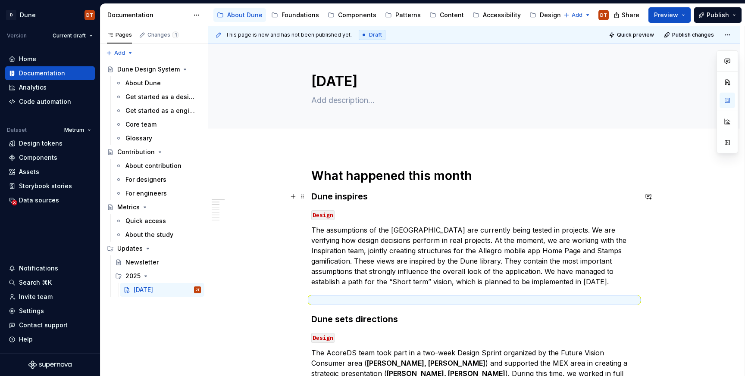
click at [534, 193] on h3 "Dune inspires" at bounding box center [474, 197] width 326 height 12
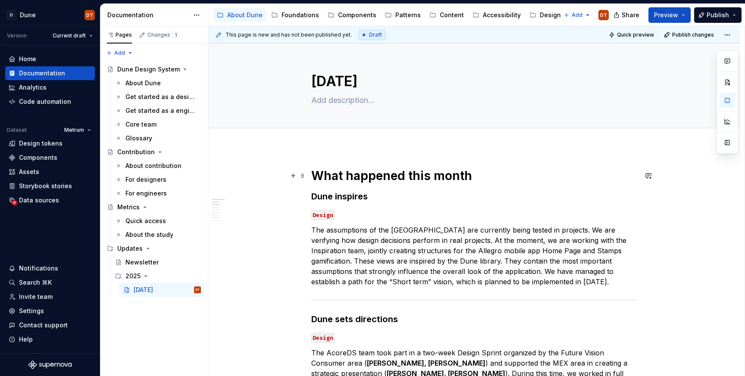
click at [506, 179] on h1 "What happened this month" at bounding box center [474, 176] width 326 height 16
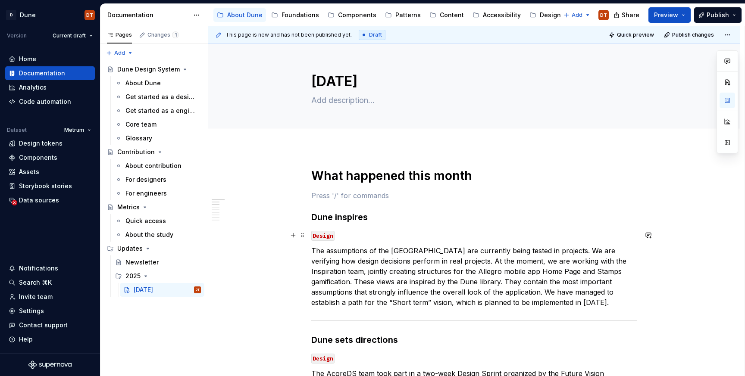
click at [419, 235] on p "Design" at bounding box center [474, 235] width 326 height 10
click at [242, 15] on div "About Dune" at bounding box center [244, 15] width 35 height 9
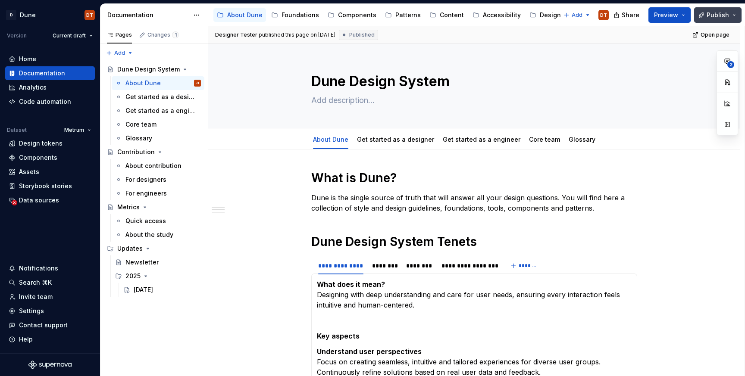
click at [714, 15] on span "Publish" at bounding box center [718, 15] width 22 height 9
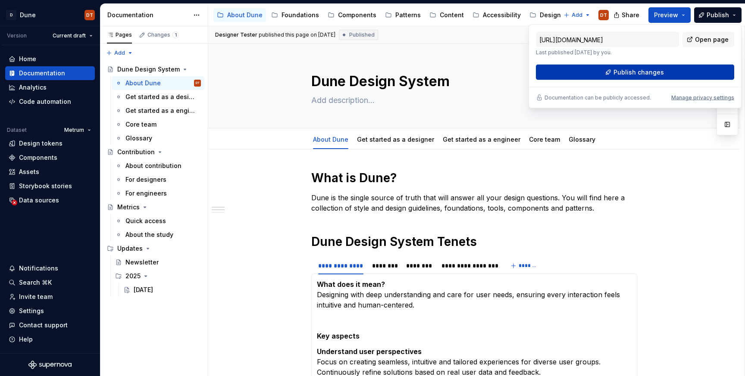
click at [644, 71] on span "Publish changes" at bounding box center [638, 72] width 50 height 9
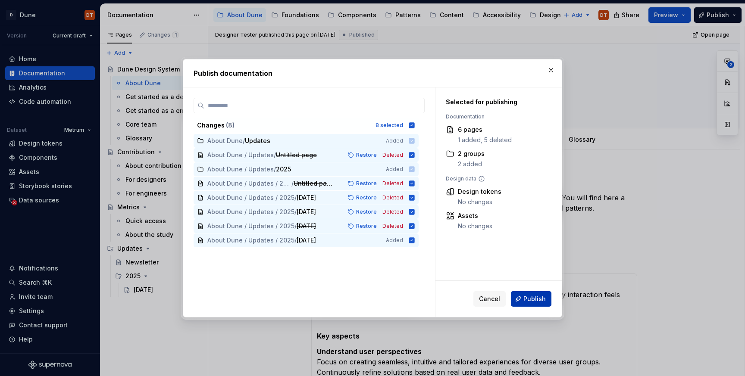
click at [535, 298] on span "Publish" at bounding box center [534, 299] width 22 height 9
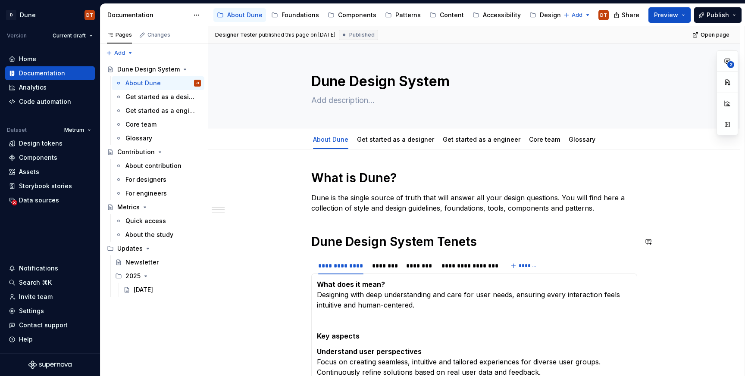
type textarea "*"
